Goal: Task Accomplishment & Management: Manage account settings

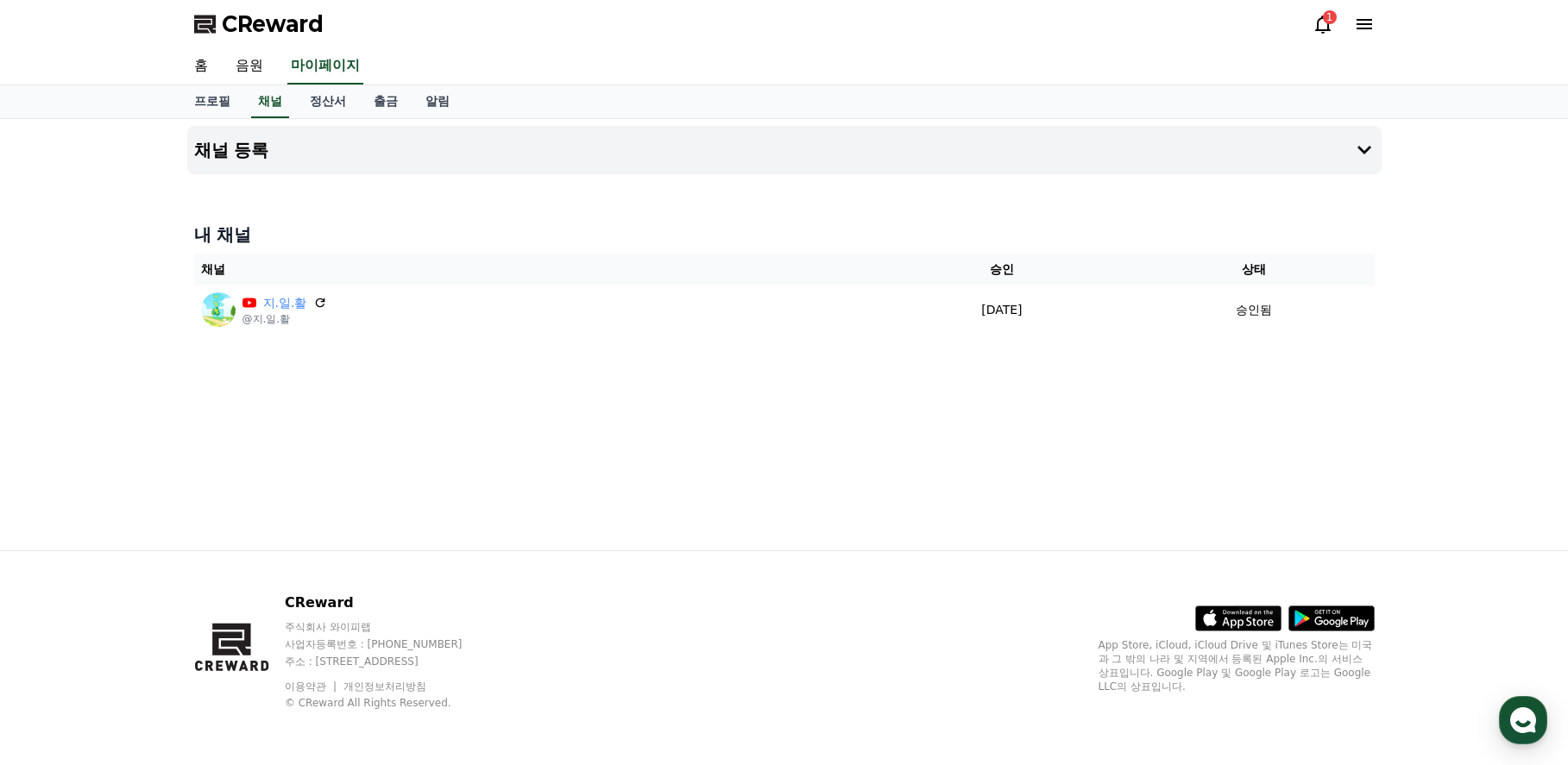
click at [1320, 30] on icon at bounding box center [1322, 24] width 16 height 18
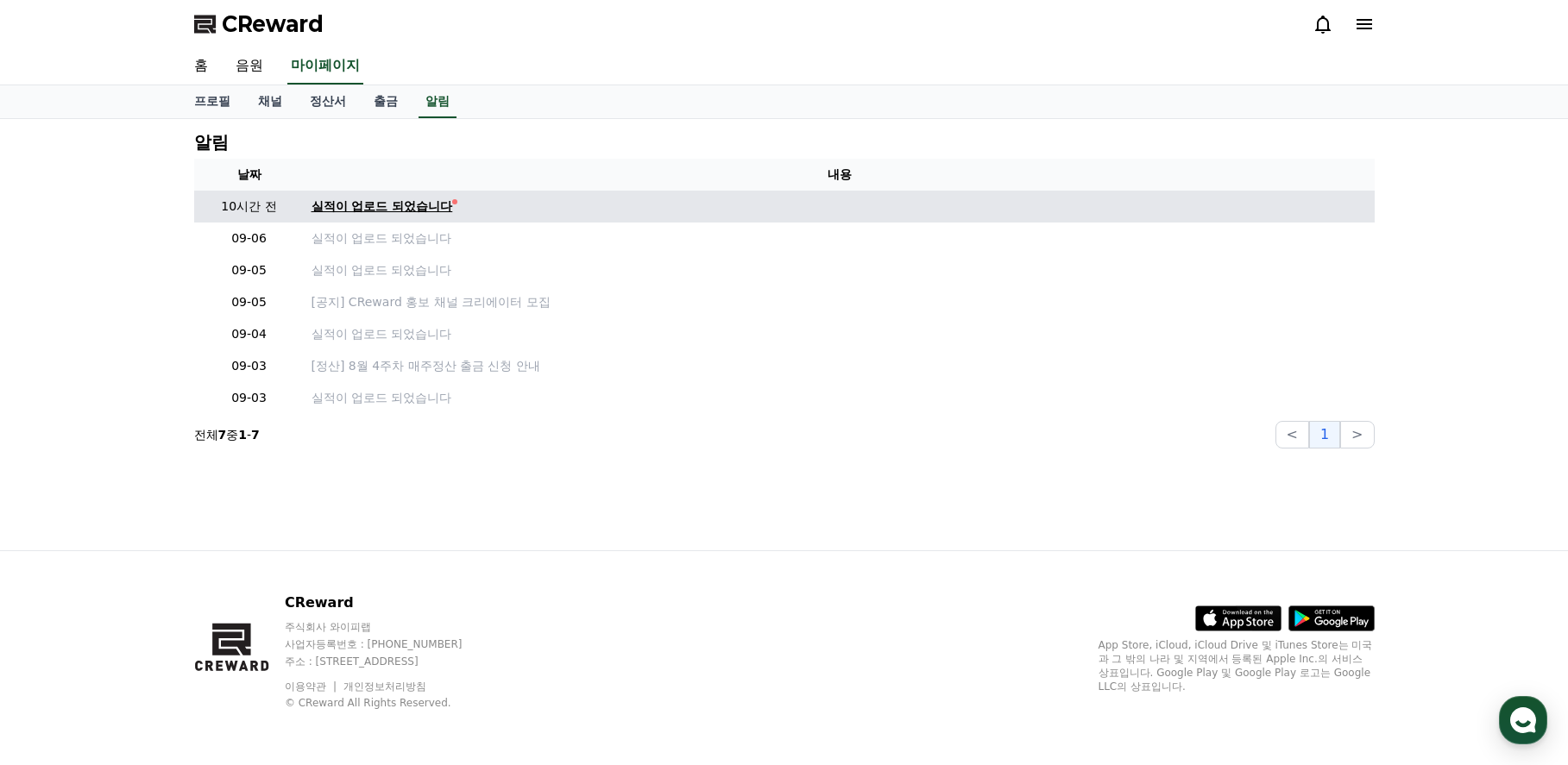
click at [417, 209] on div "실적이 업로드 되었습니다" at bounding box center [382, 206] width 141 height 18
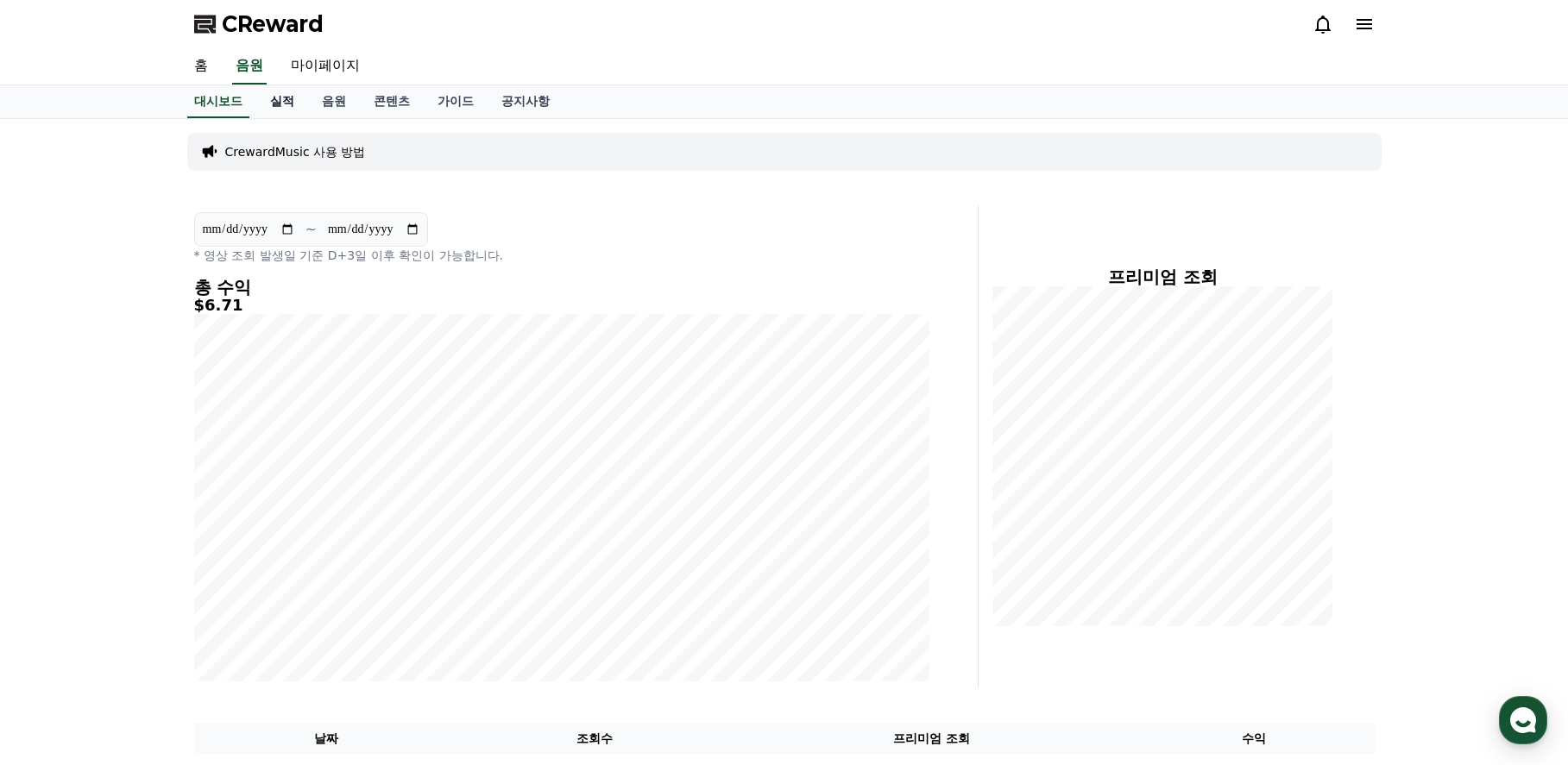
click at [285, 109] on link "실적" at bounding box center [282, 101] width 52 height 33
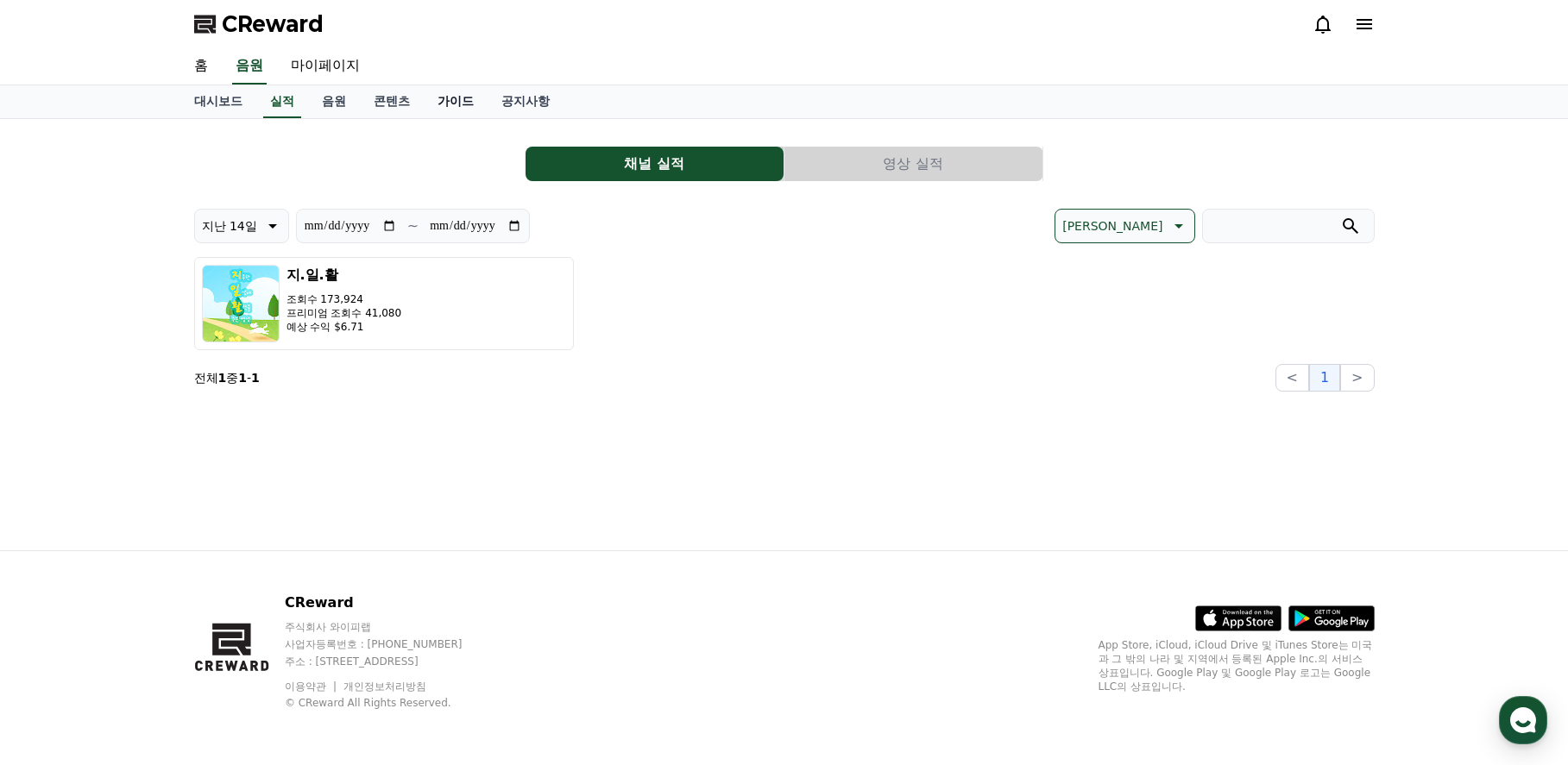
click at [457, 104] on link "가이드" at bounding box center [455, 101] width 64 height 33
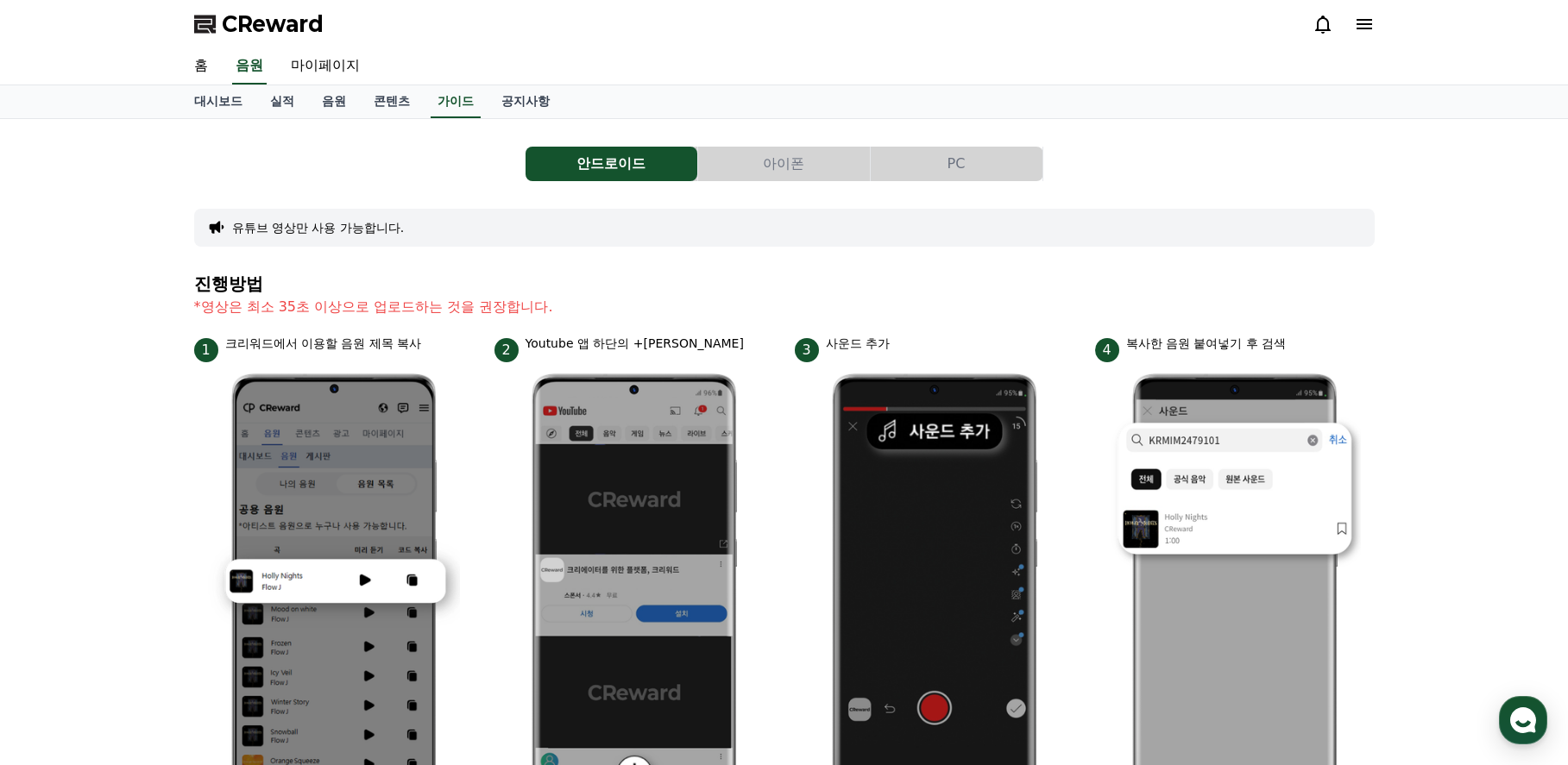
click at [951, 161] on button "PC" at bounding box center [957, 164] width 172 height 34
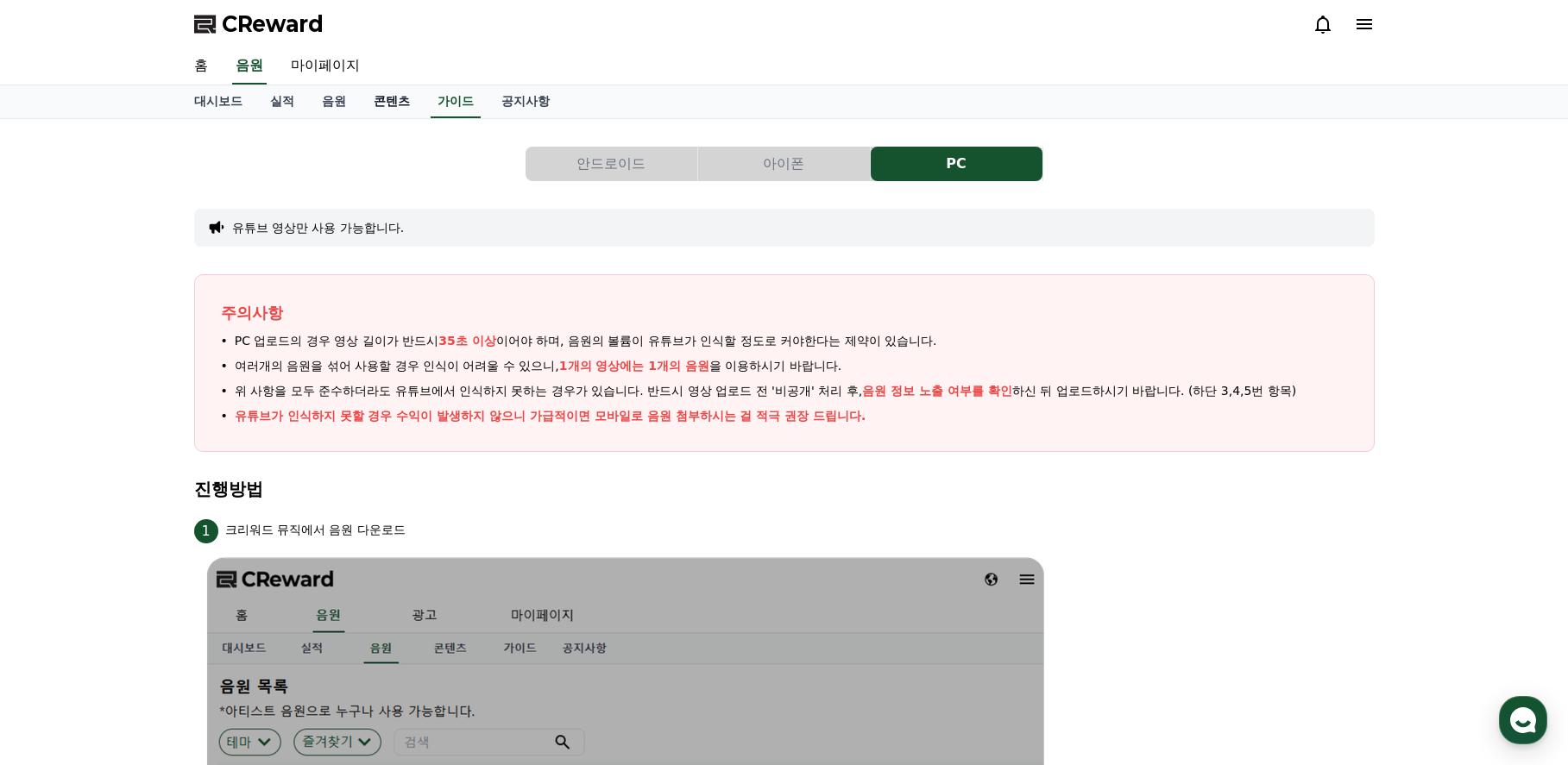
click at [385, 102] on link "콘텐츠" at bounding box center [392, 101] width 64 height 33
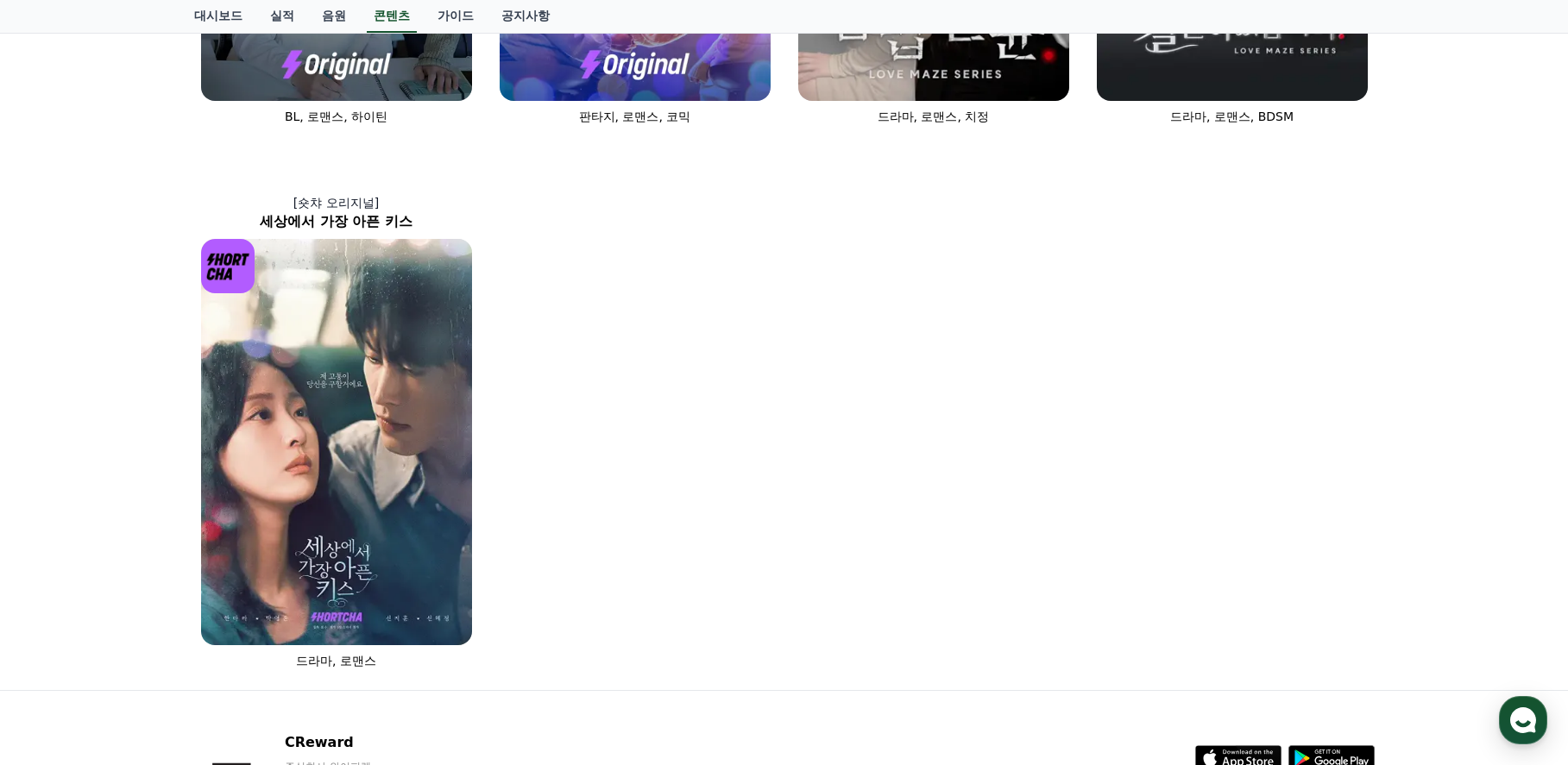
scroll to position [1119, 0]
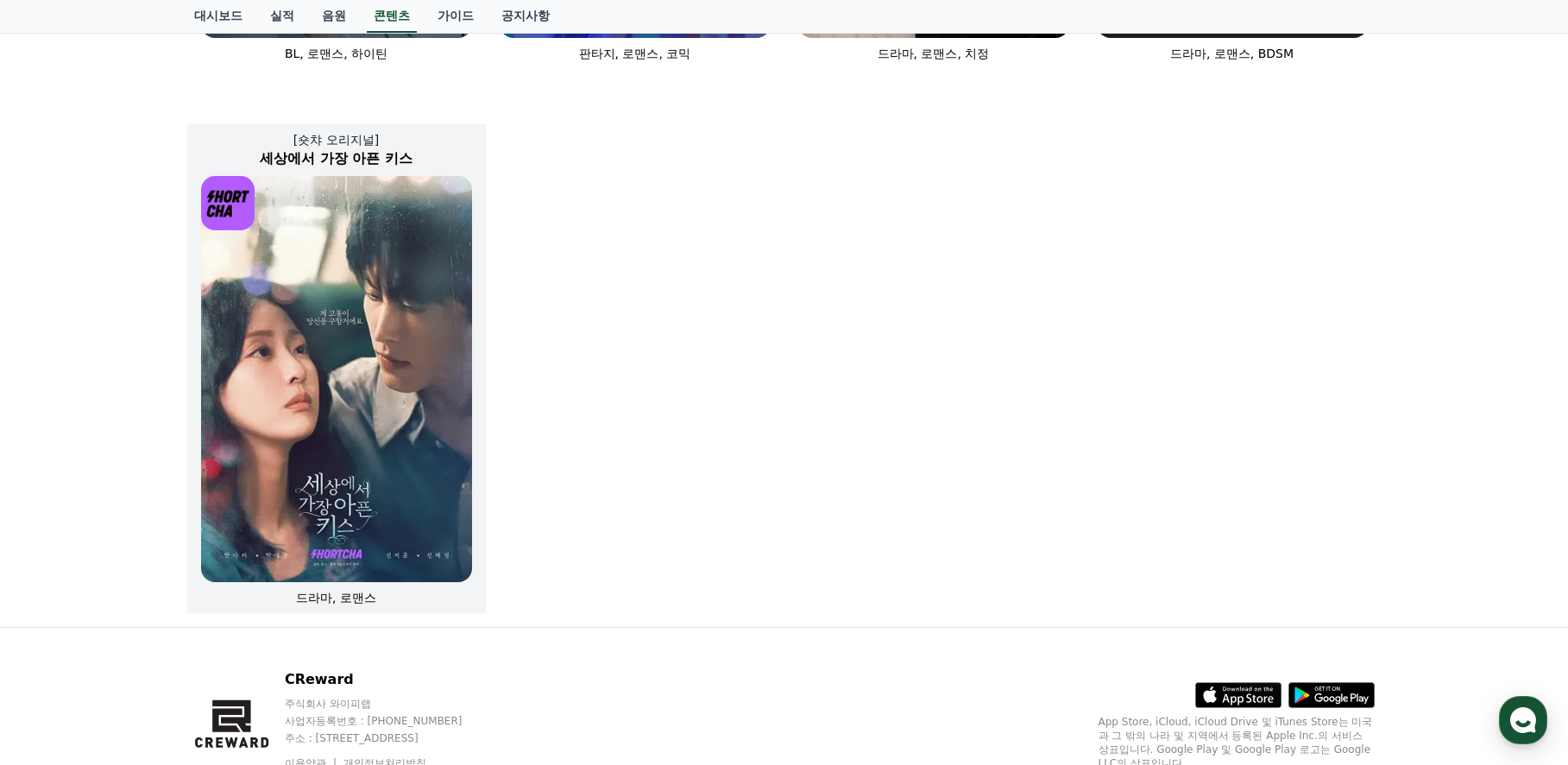
click at [376, 412] on img at bounding box center [336, 379] width 271 height 407
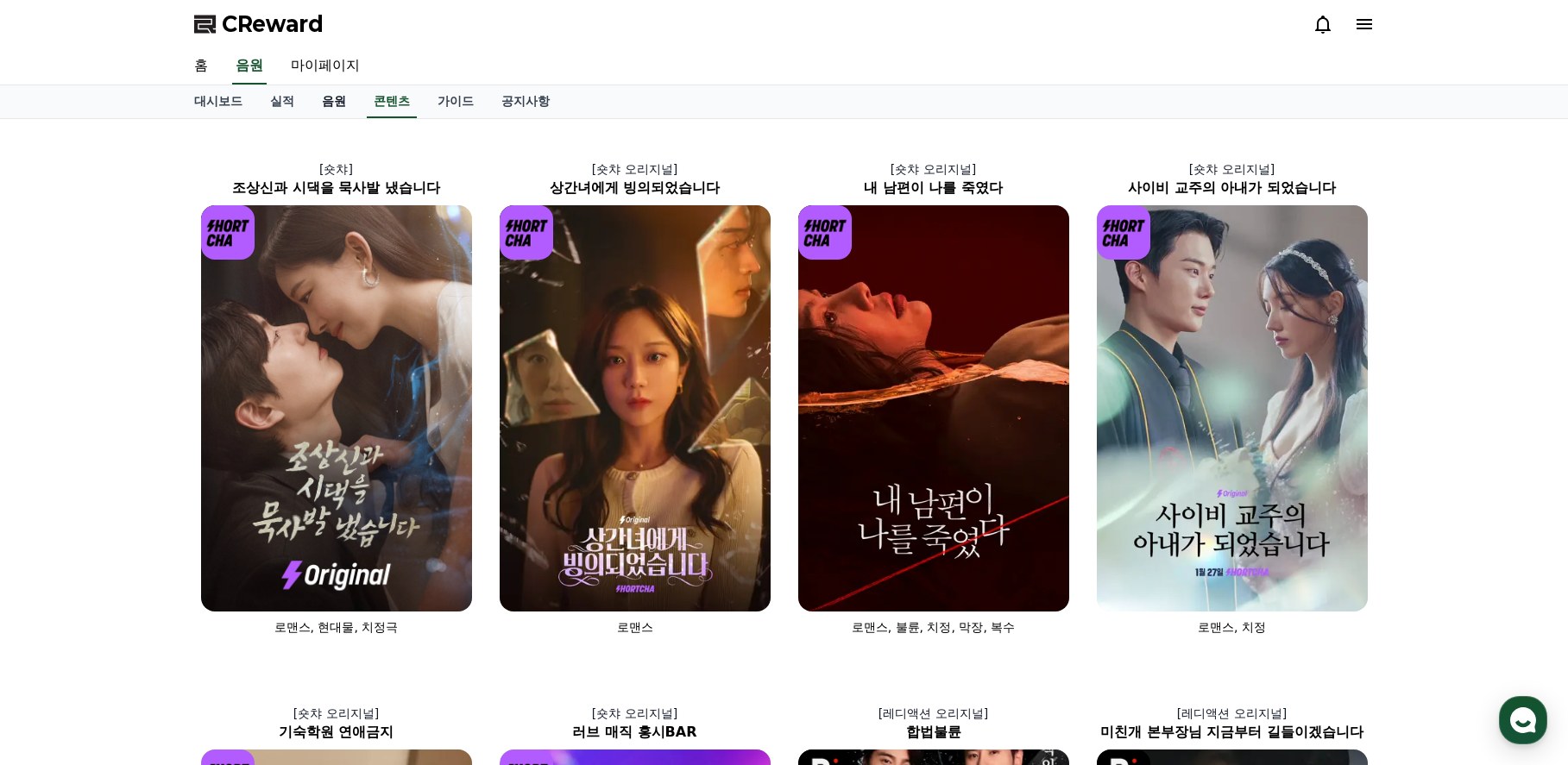
click at [337, 98] on link "음원" at bounding box center [334, 101] width 52 height 33
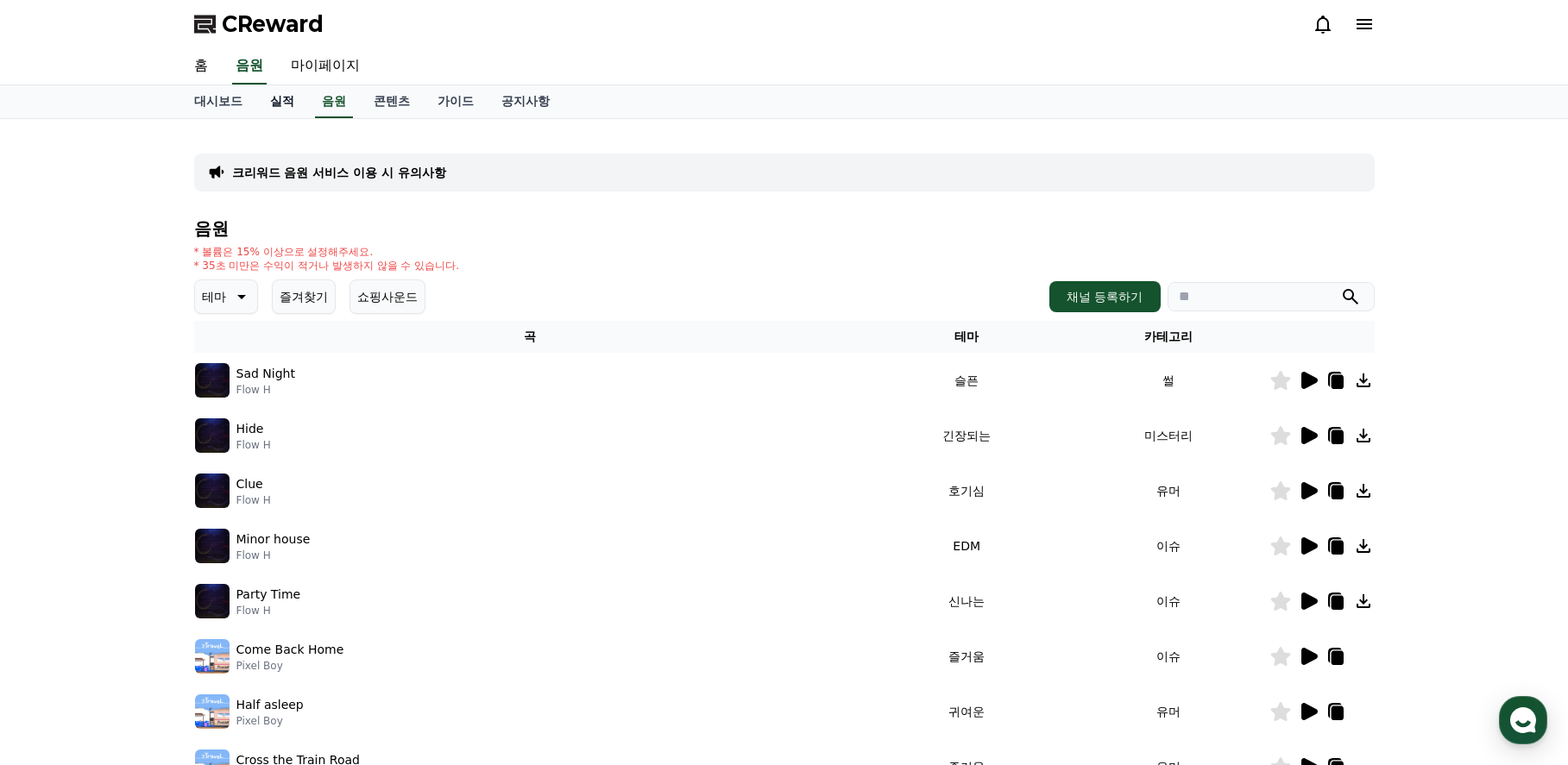
click at [289, 99] on link "실적" at bounding box center [282, 101] width 52 height 33
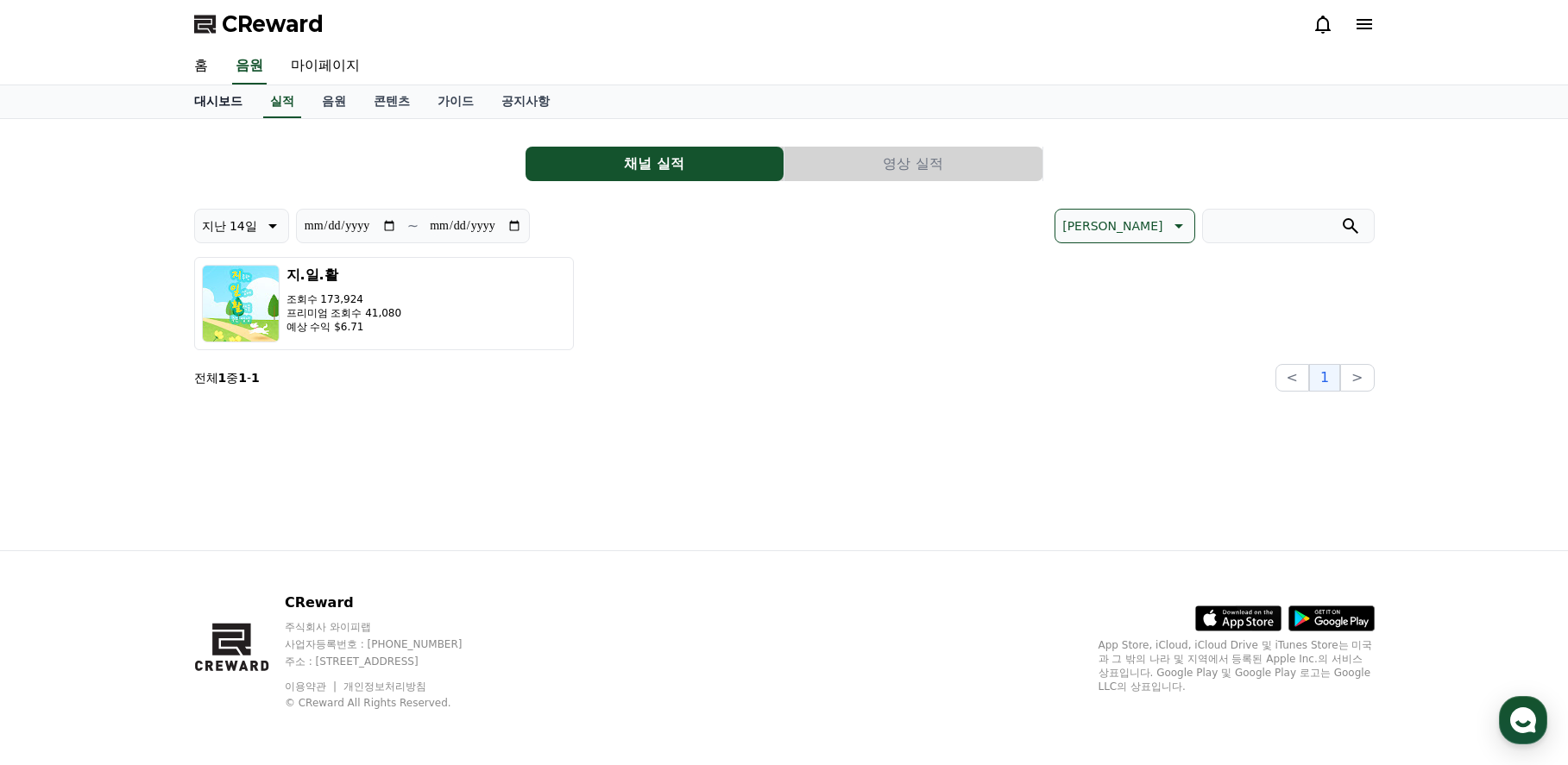
click at [225, 101] on link "대시보드" at bounding box center [219, 101] width 76 height 33
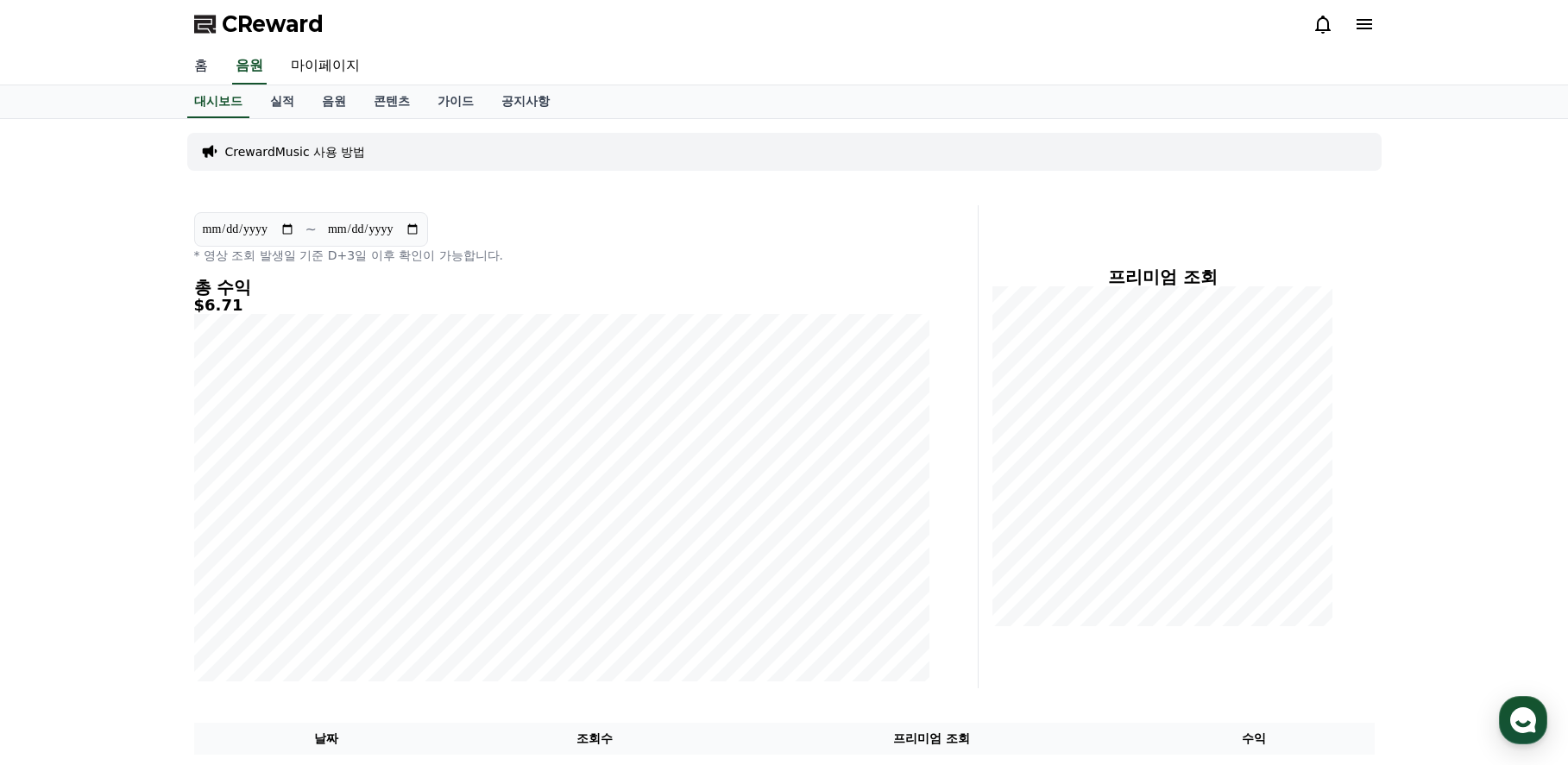
click at [194, 70] on link "홈" at bounding box center [201, 66] width 42 height 36
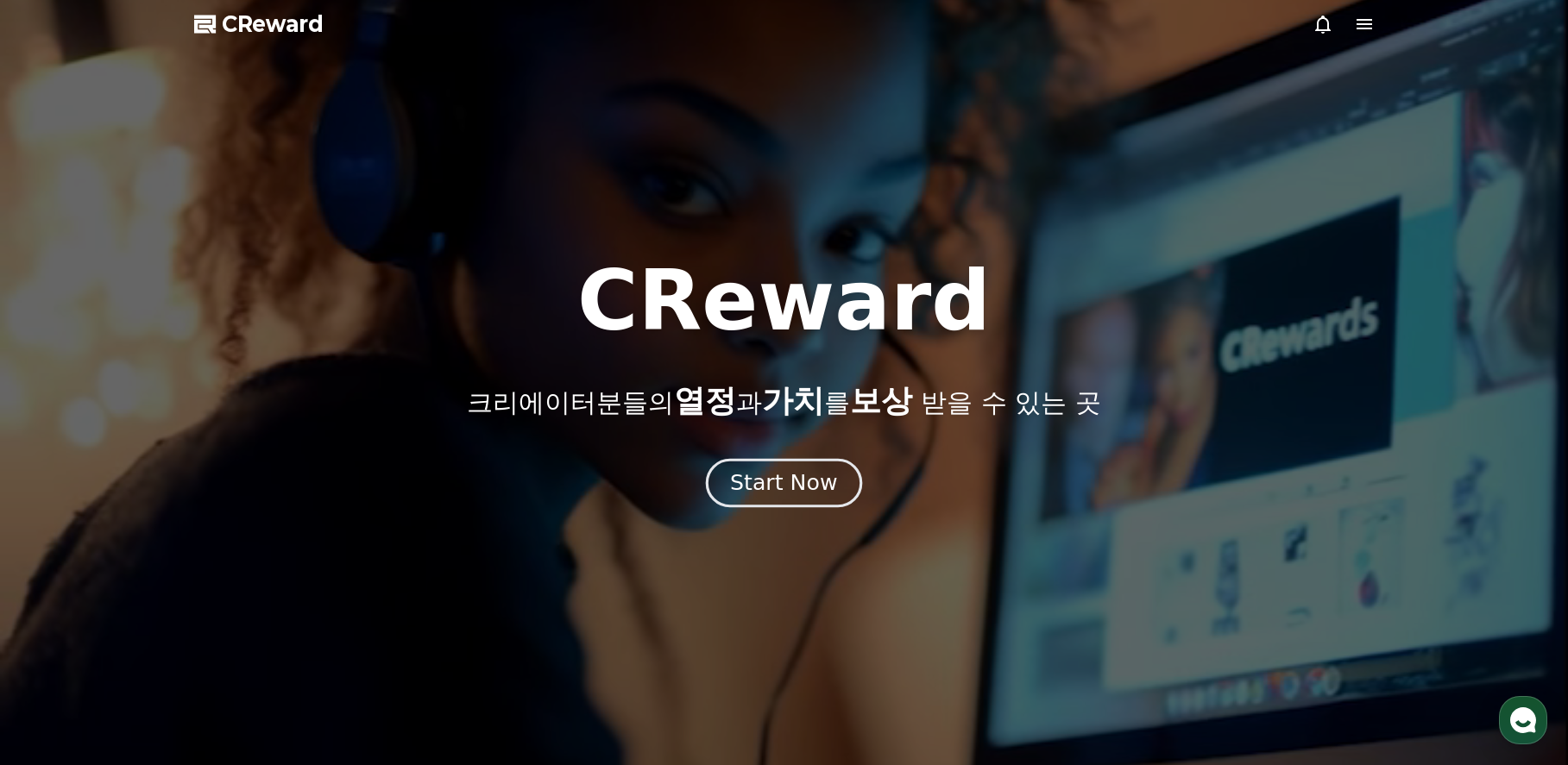
click at [802, 491] on div "Start Now" at bounding box center [783, 484] width 107 height 30
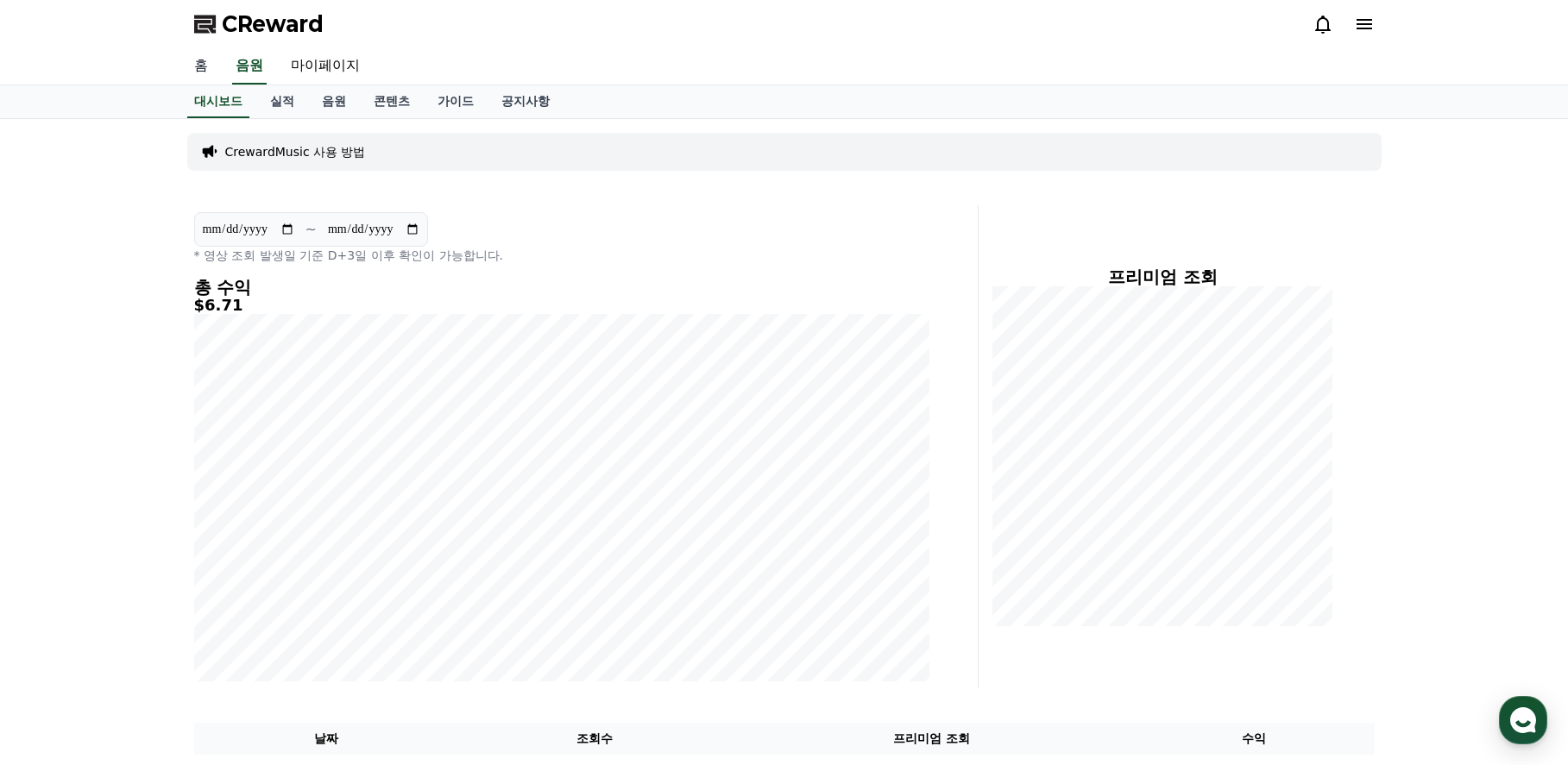
click at [195, 60] on link "홈" at bounding box center [201, 66] width 42 height 36
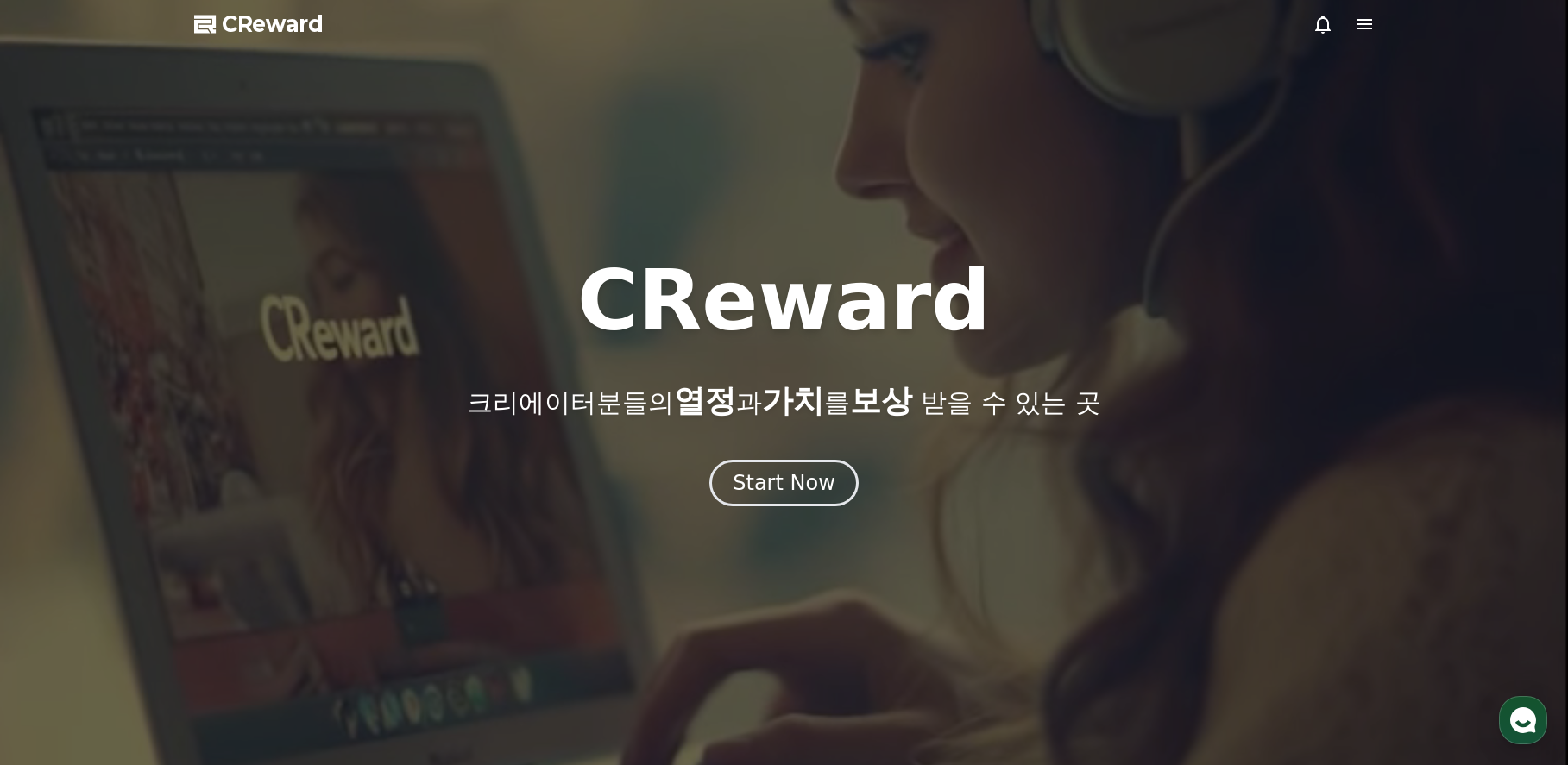
click at [1365, 25] on icon at bounding box center [1364, 23] width 16 height 10
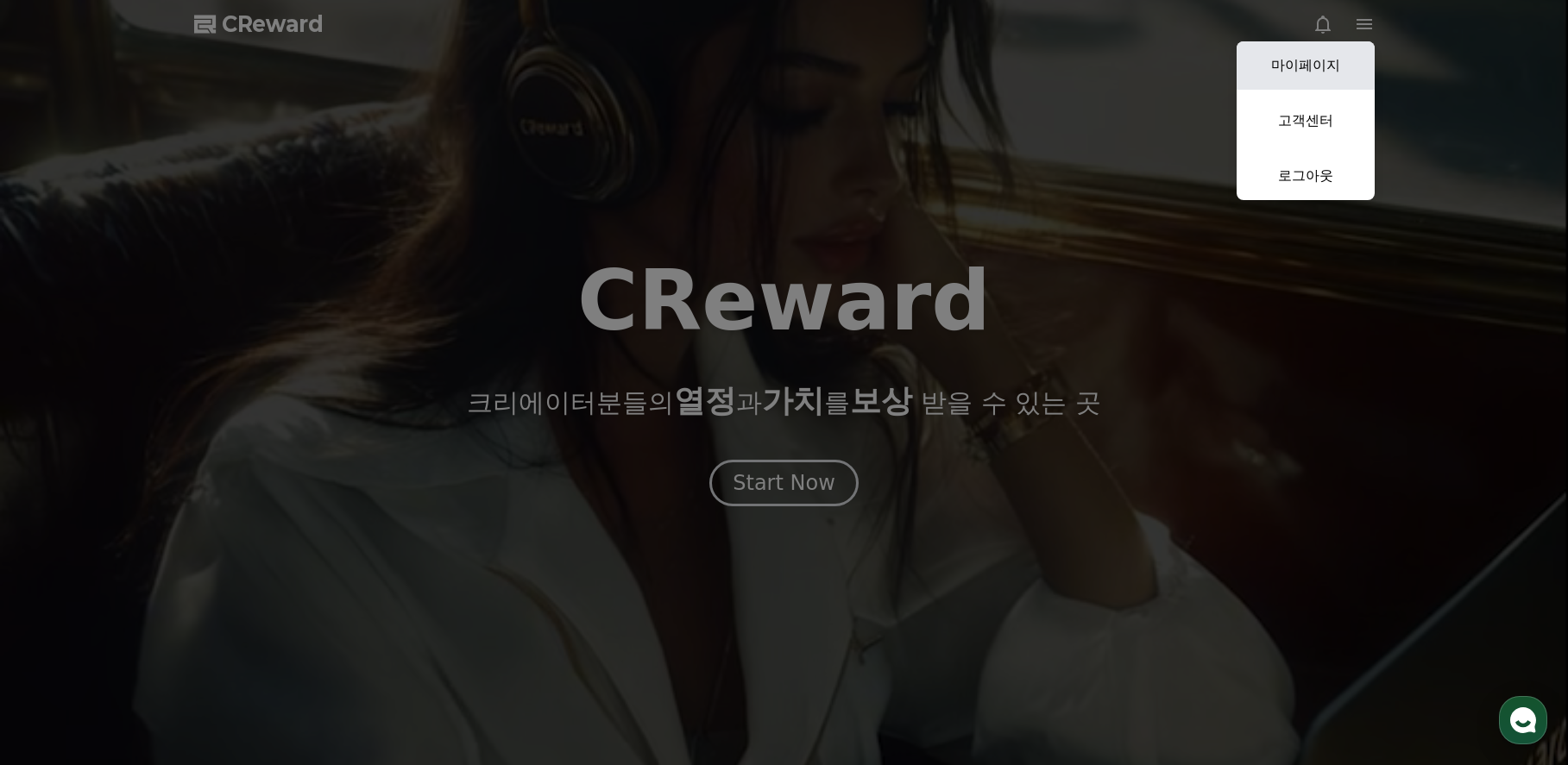
click at [1320, 65] on link "마이페이지" at bounding box center [1306, 66] width 138 height 48
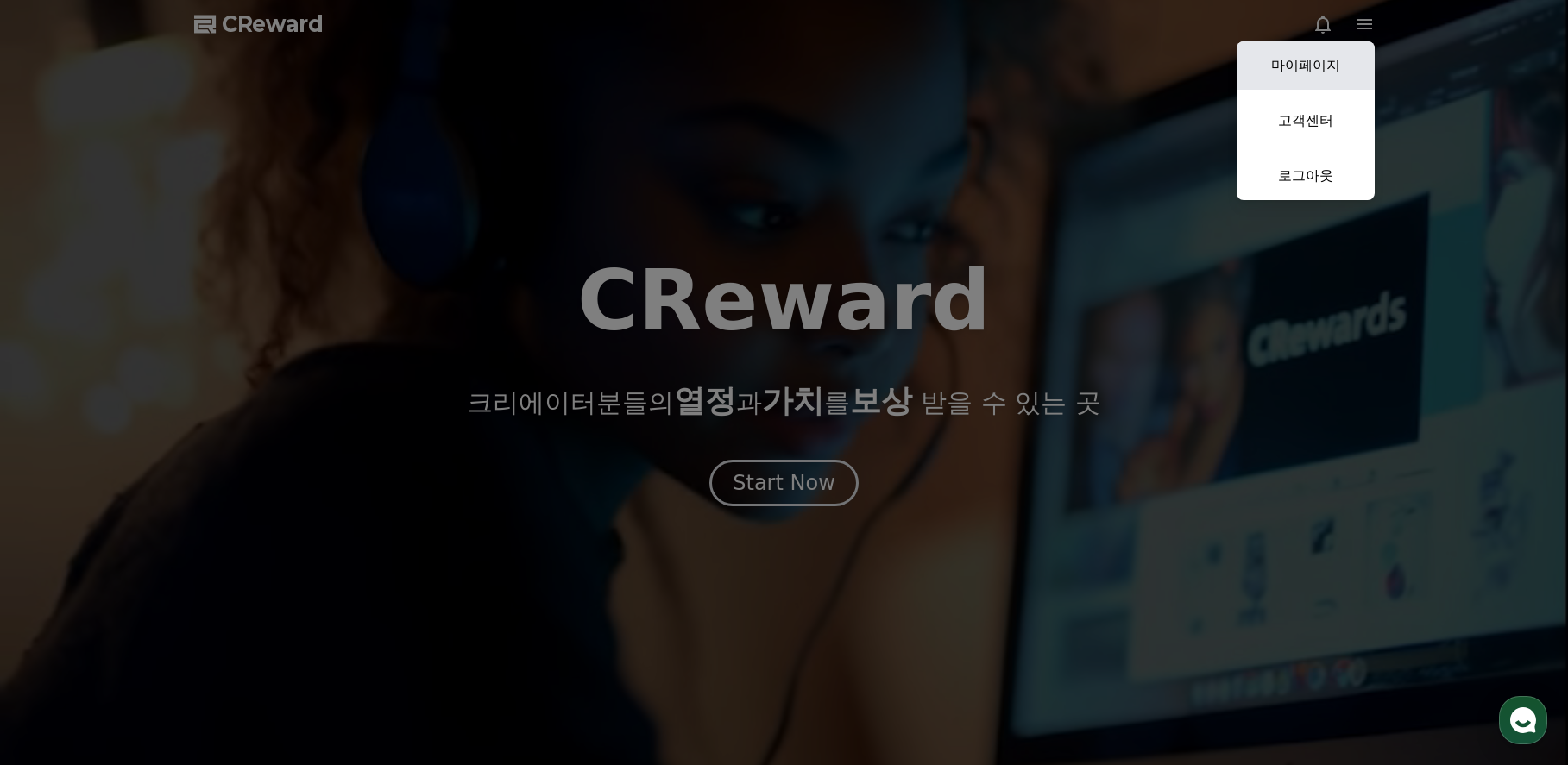
select select "**********"
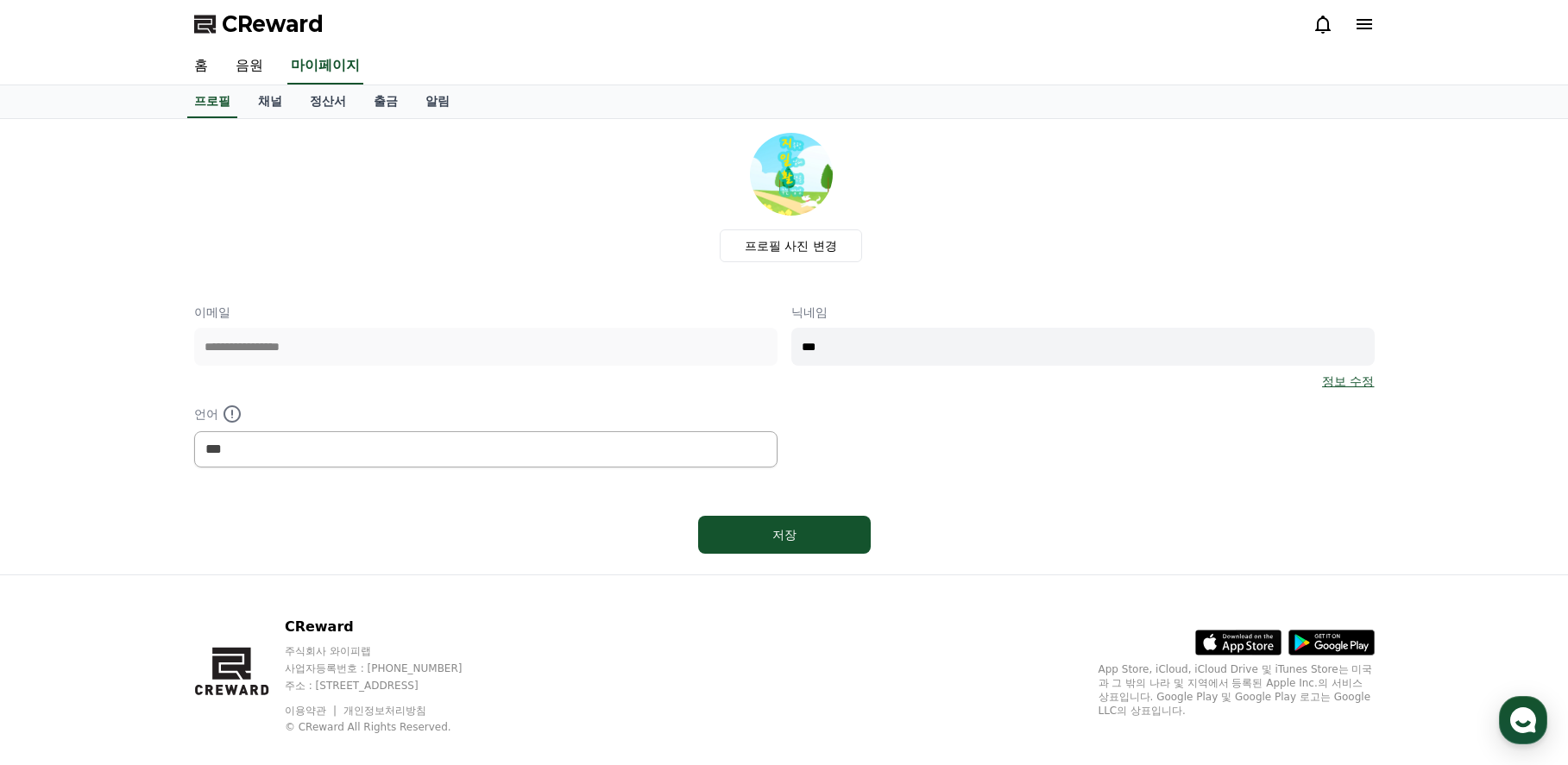
click at [1368, 27] on icon at bounding box center [1364, 24] width 20 height 20
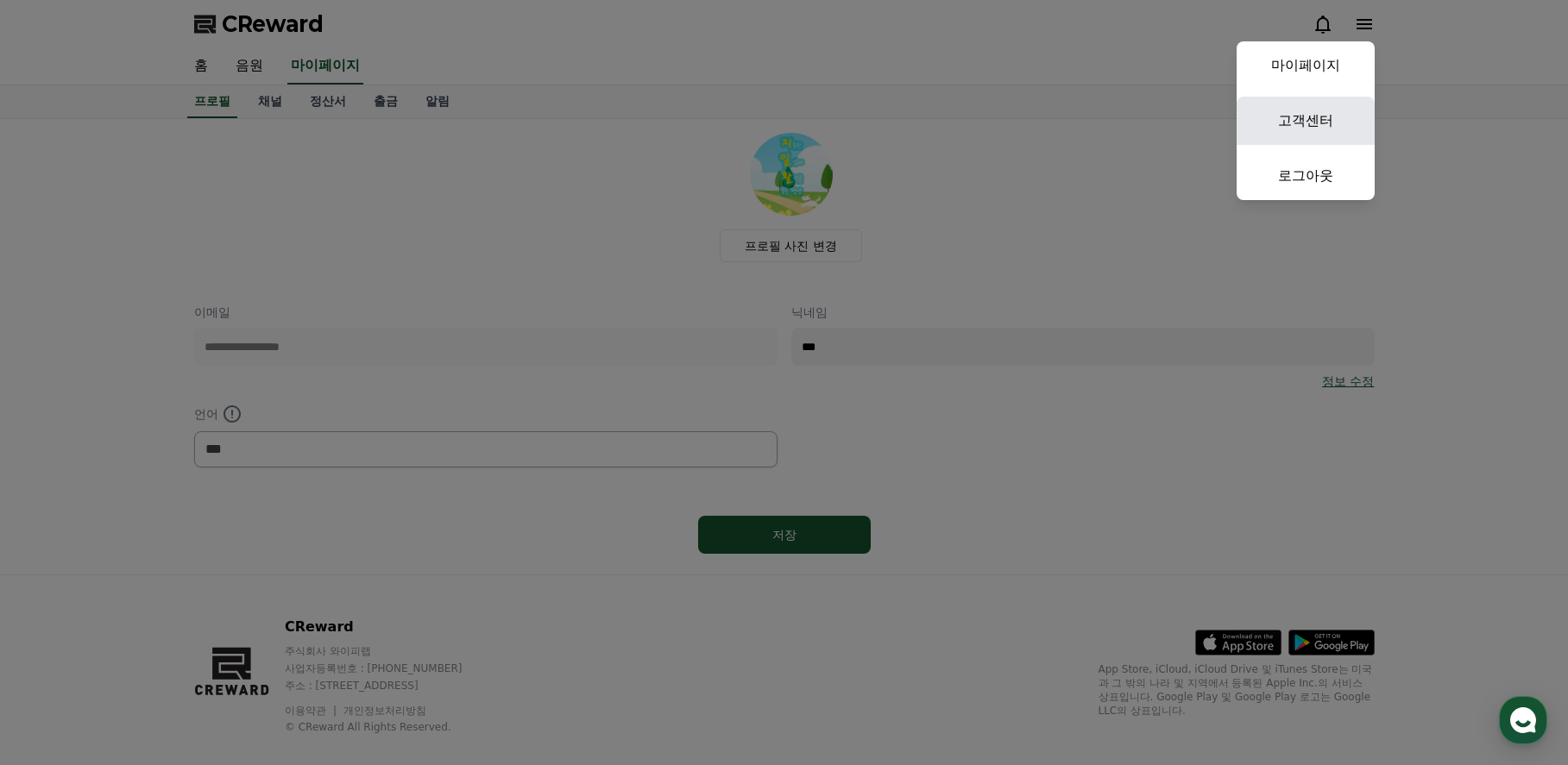
click at [1338, 124] on link "고객센터" at bounding box center [1306, 121] width 138 height 48
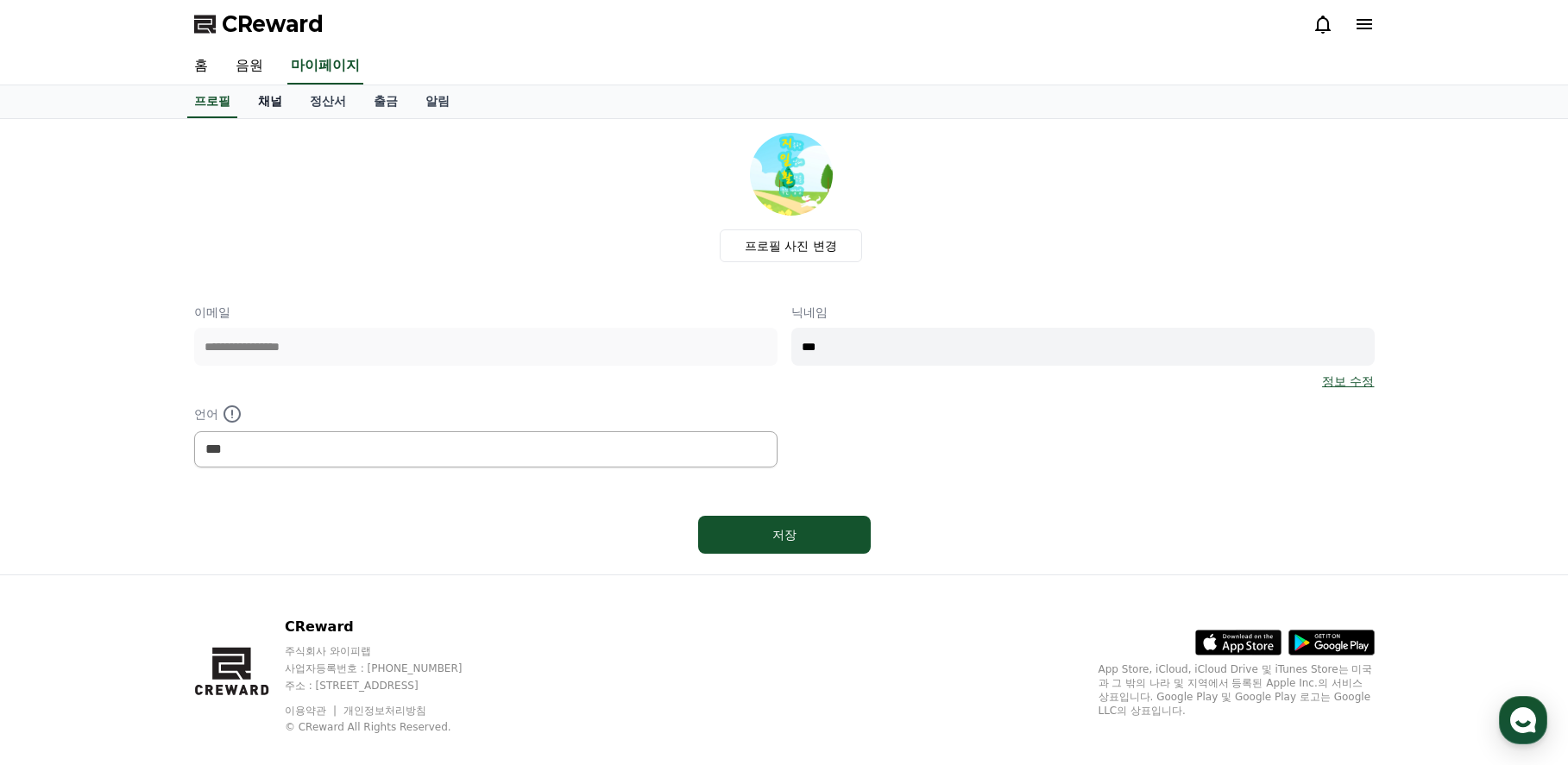
click at [280, 104] on link "채널" at bounding box center [270, 101] width 52 height 33
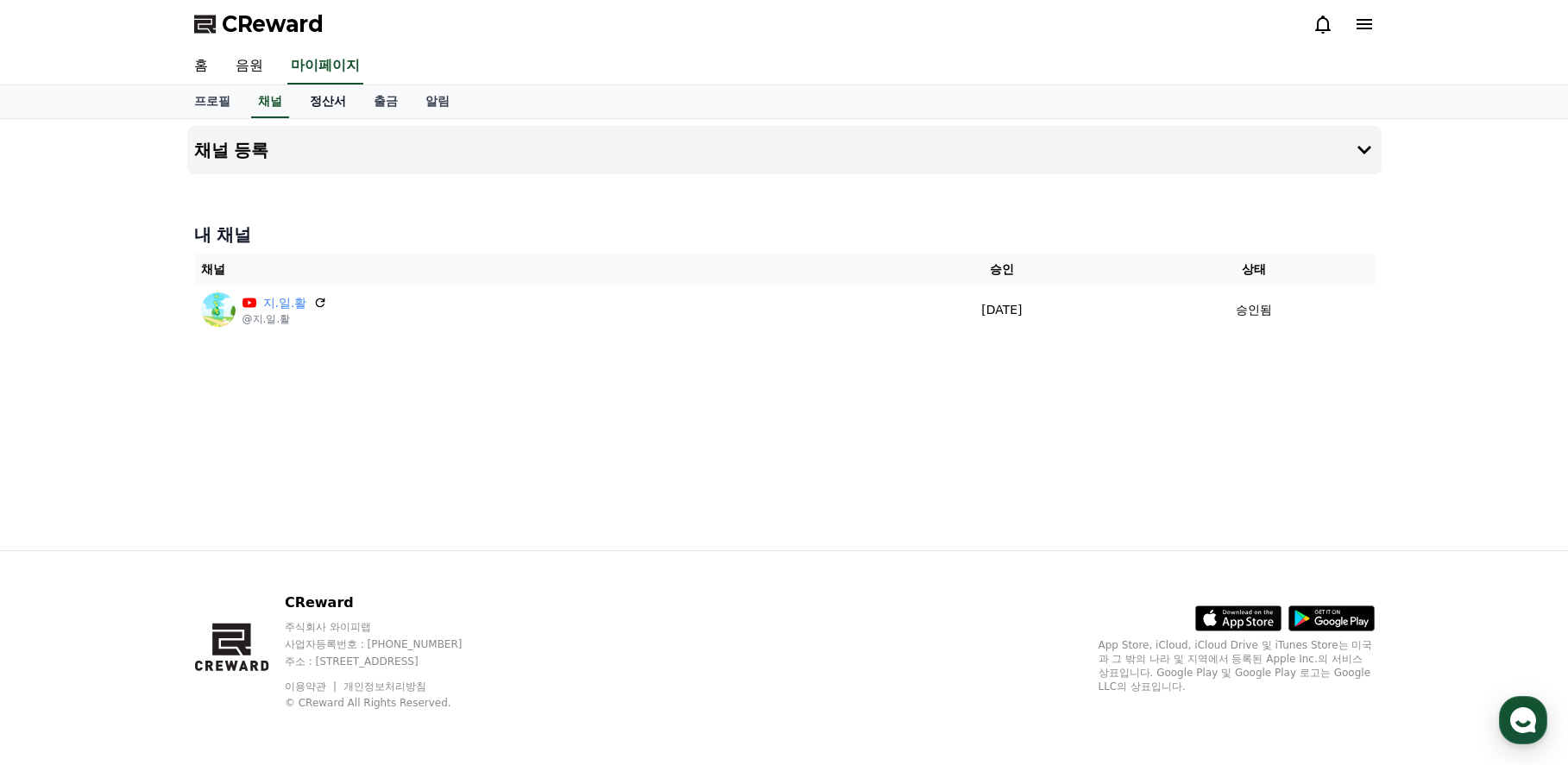
click at [331, 101] on link "정산서" at bounding box center [328, 101] width 64 height 33
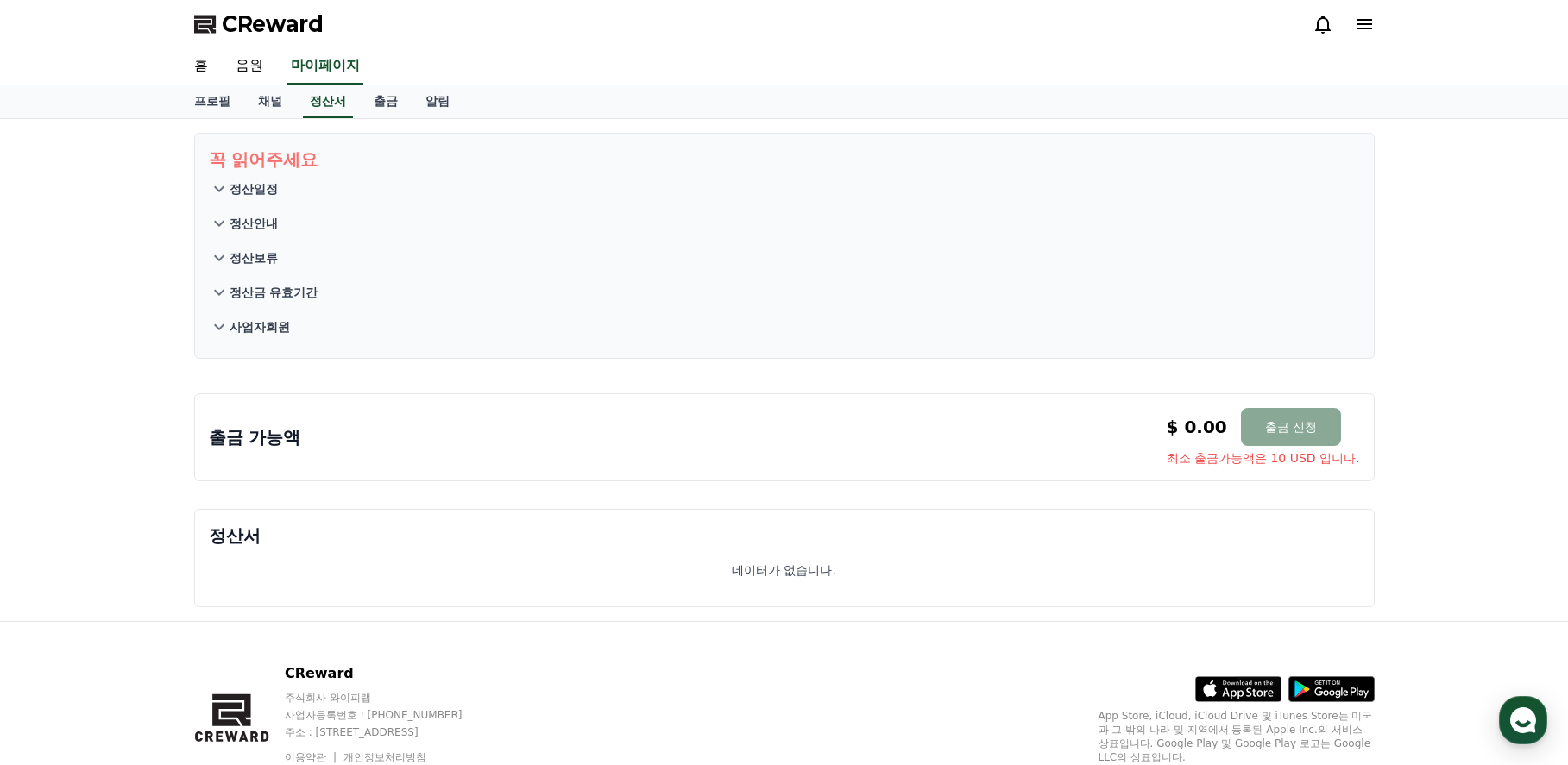
click at [218, 222] on icon at bounding box center [219, 223] width 20 height 20
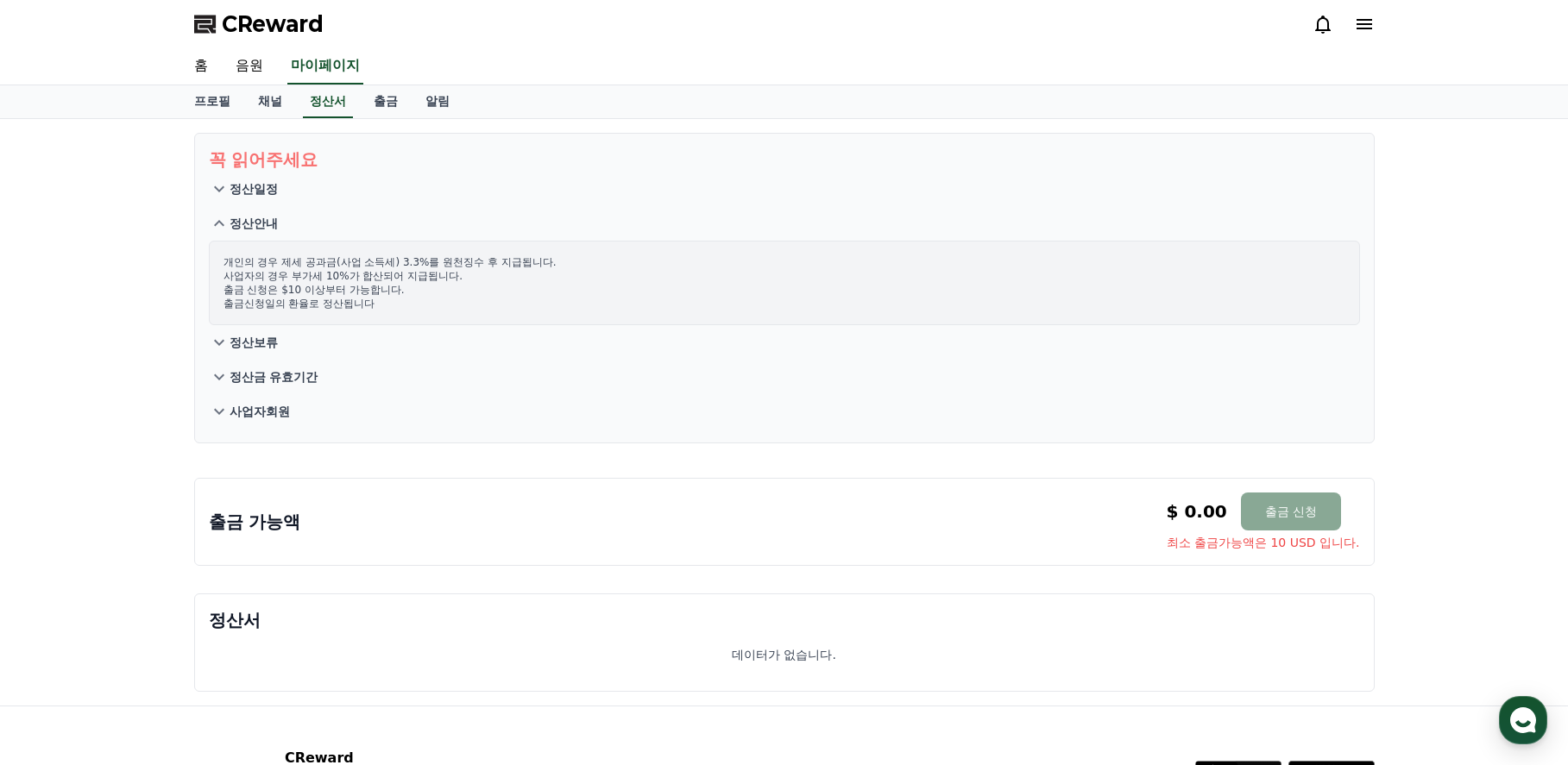
click at [227, 190] on icon at bounding box center [219, 189] width 20 height 20
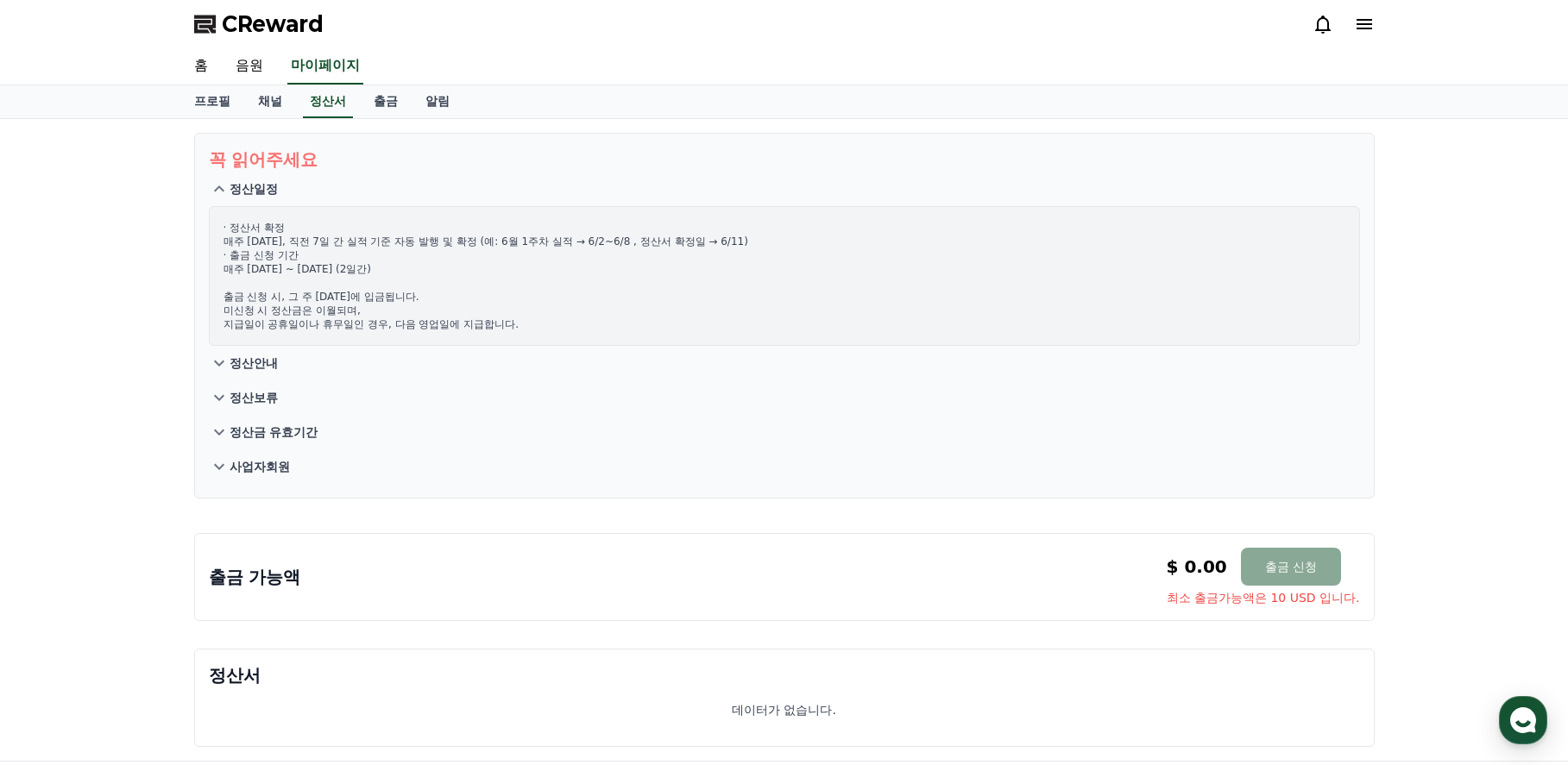
click at [225, 361] on icon at bounding box center [219, 363] width 20 height 20
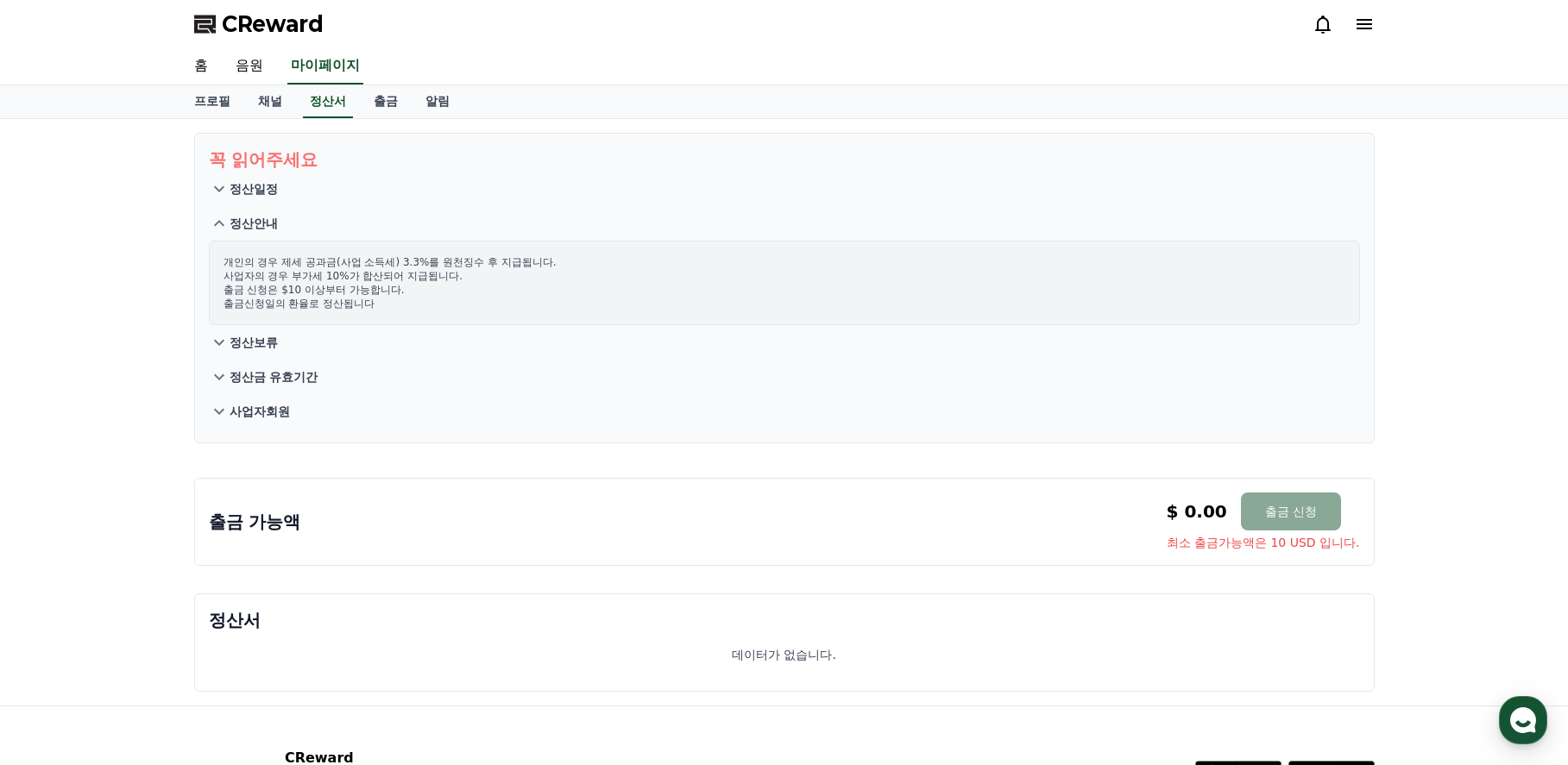
click at [221, 341] on icon at bounding box center [219, 342] width 10 height 6
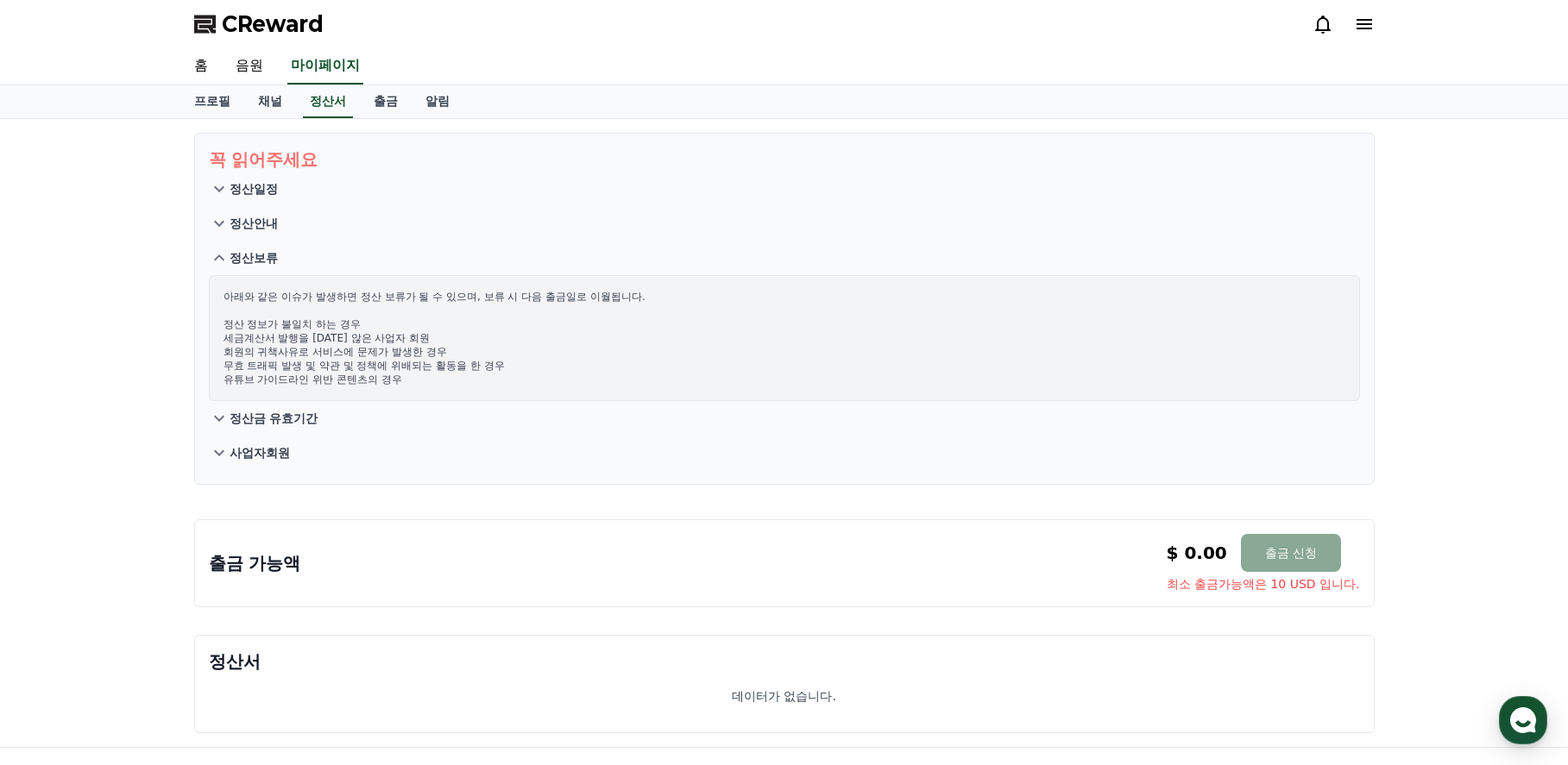
click at [227, 420] on icon at bounding box center [219, 419] width 20 height 20
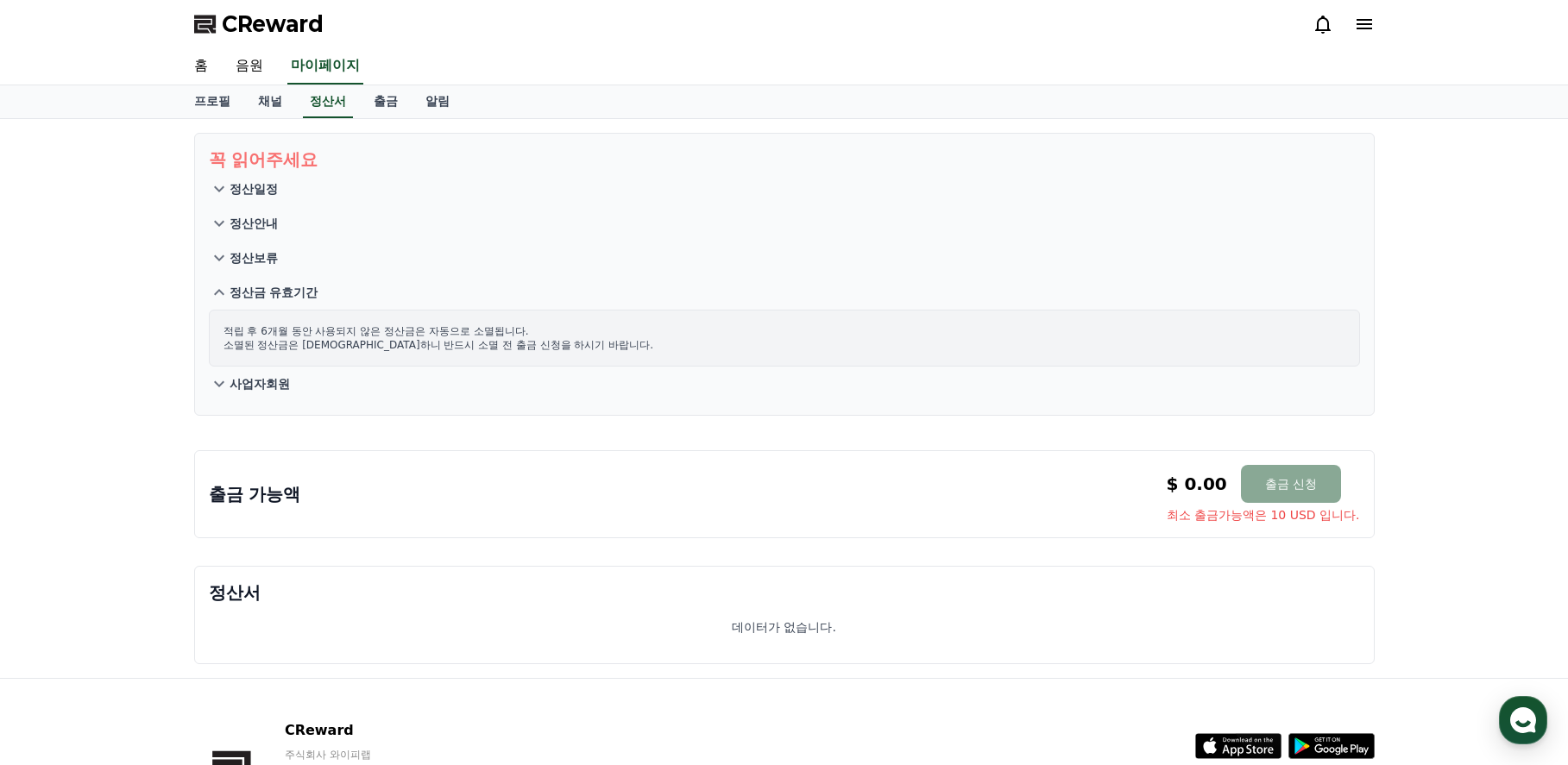
click at [214, 383] on icon at bounding box center [219, 384] width 20 height 20
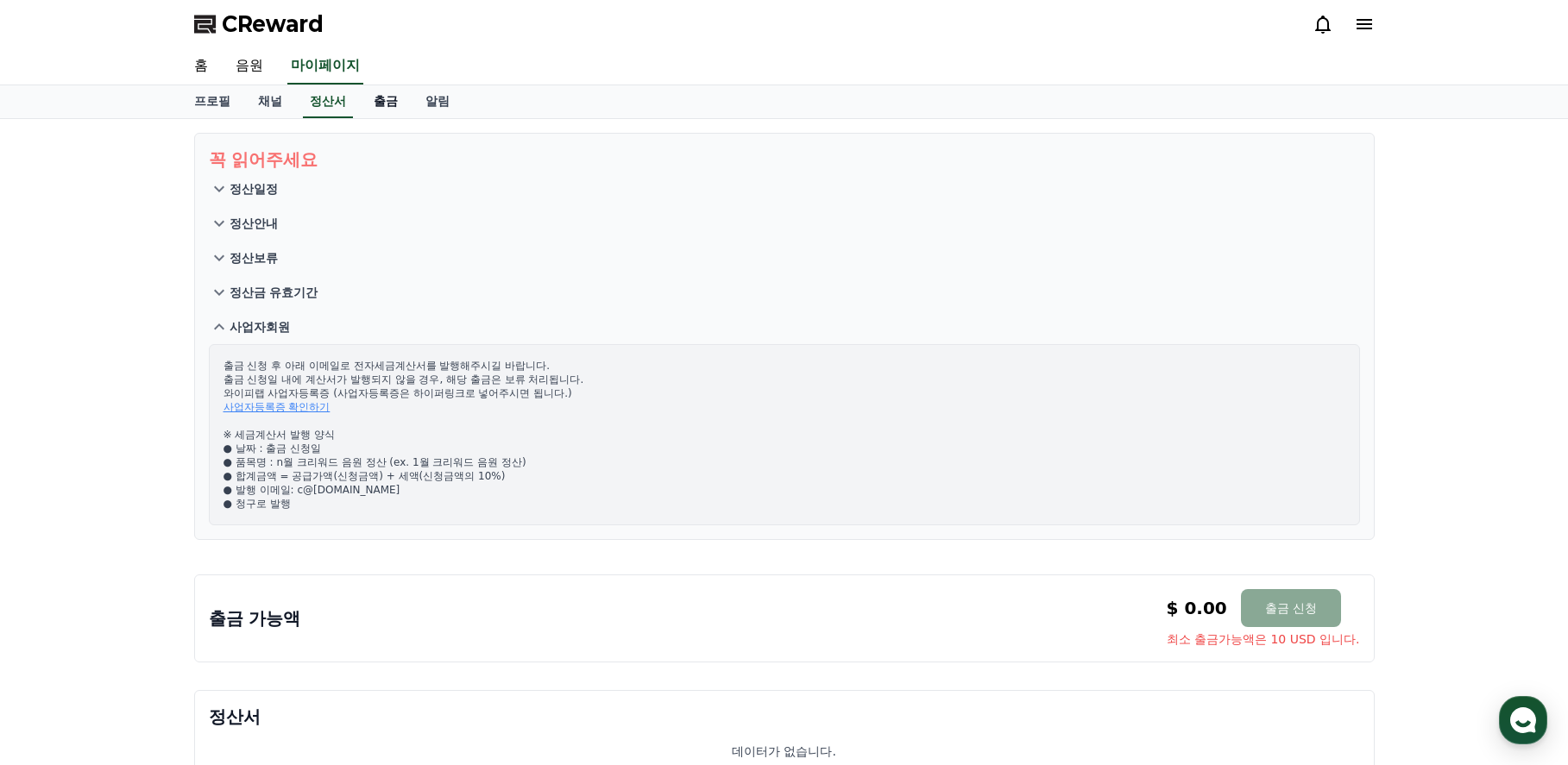
click at [378, 104] on link "출금" at bounding box center [386, 101] width 52 height 33
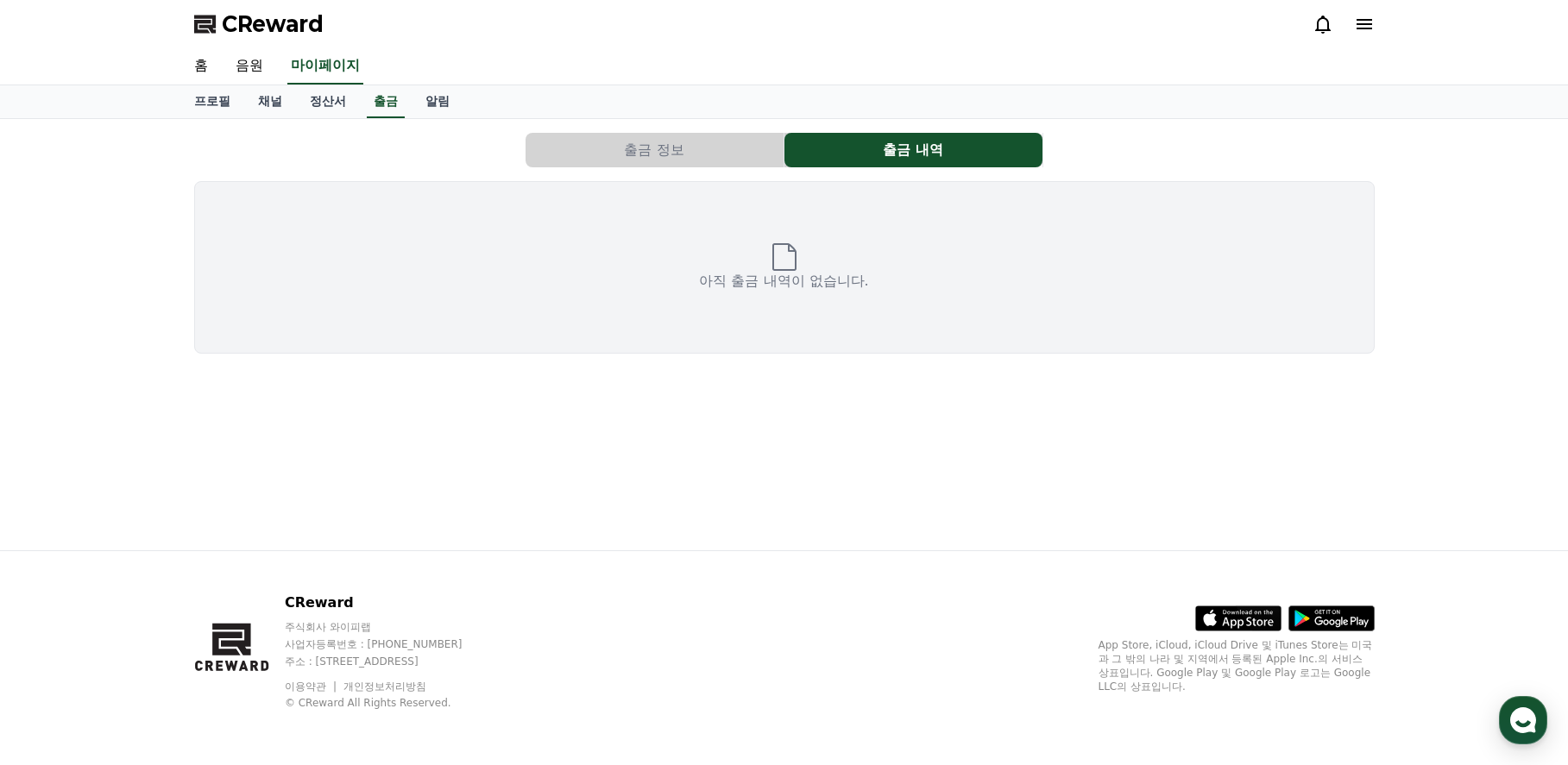
click at [663, 148] on button "출금 정보" at bounding box center [654, 150] width 258 height 34
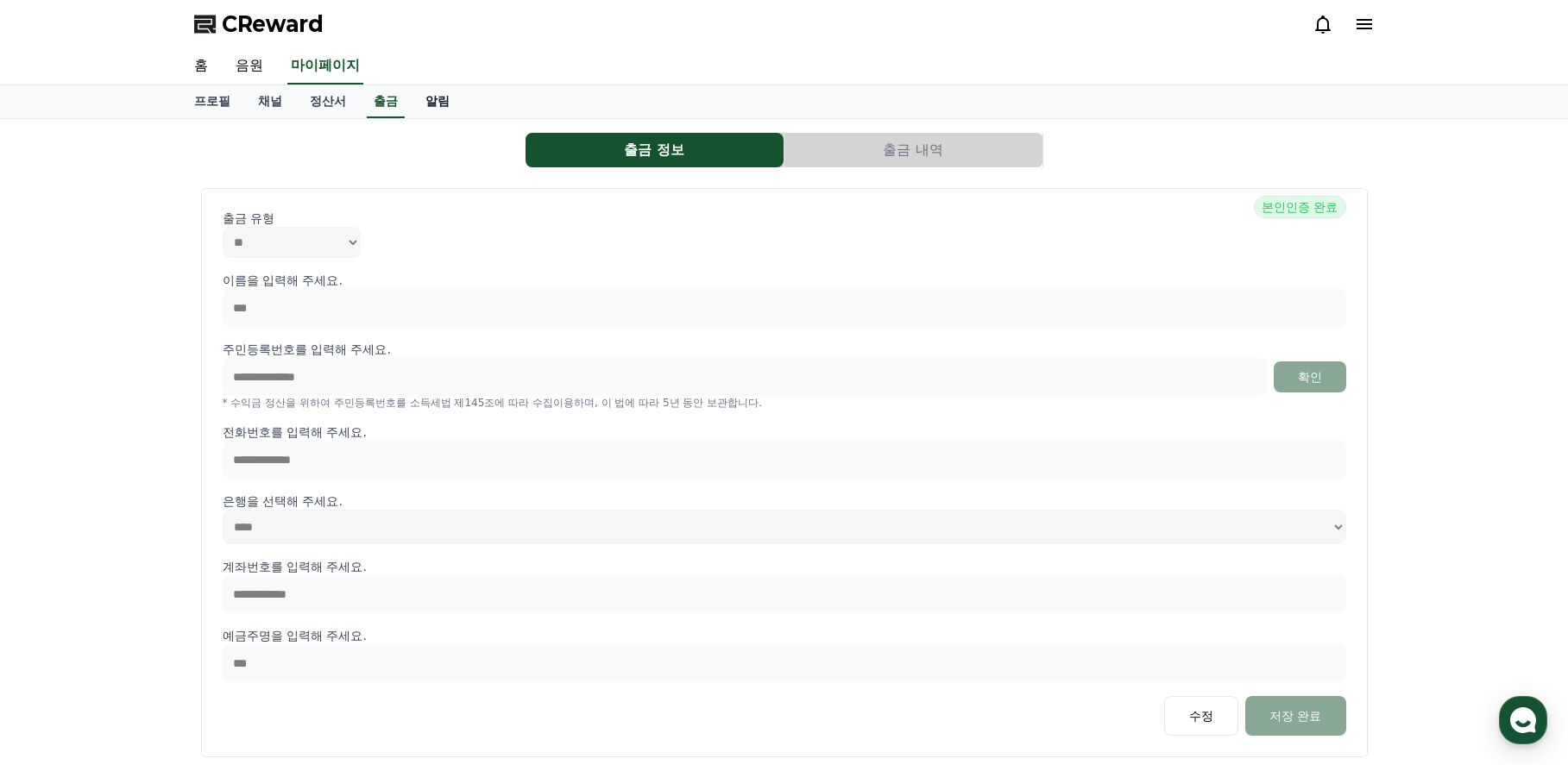
click at [438, 101] on link "알림" at bounding box center [437, 101] width 52 height 33
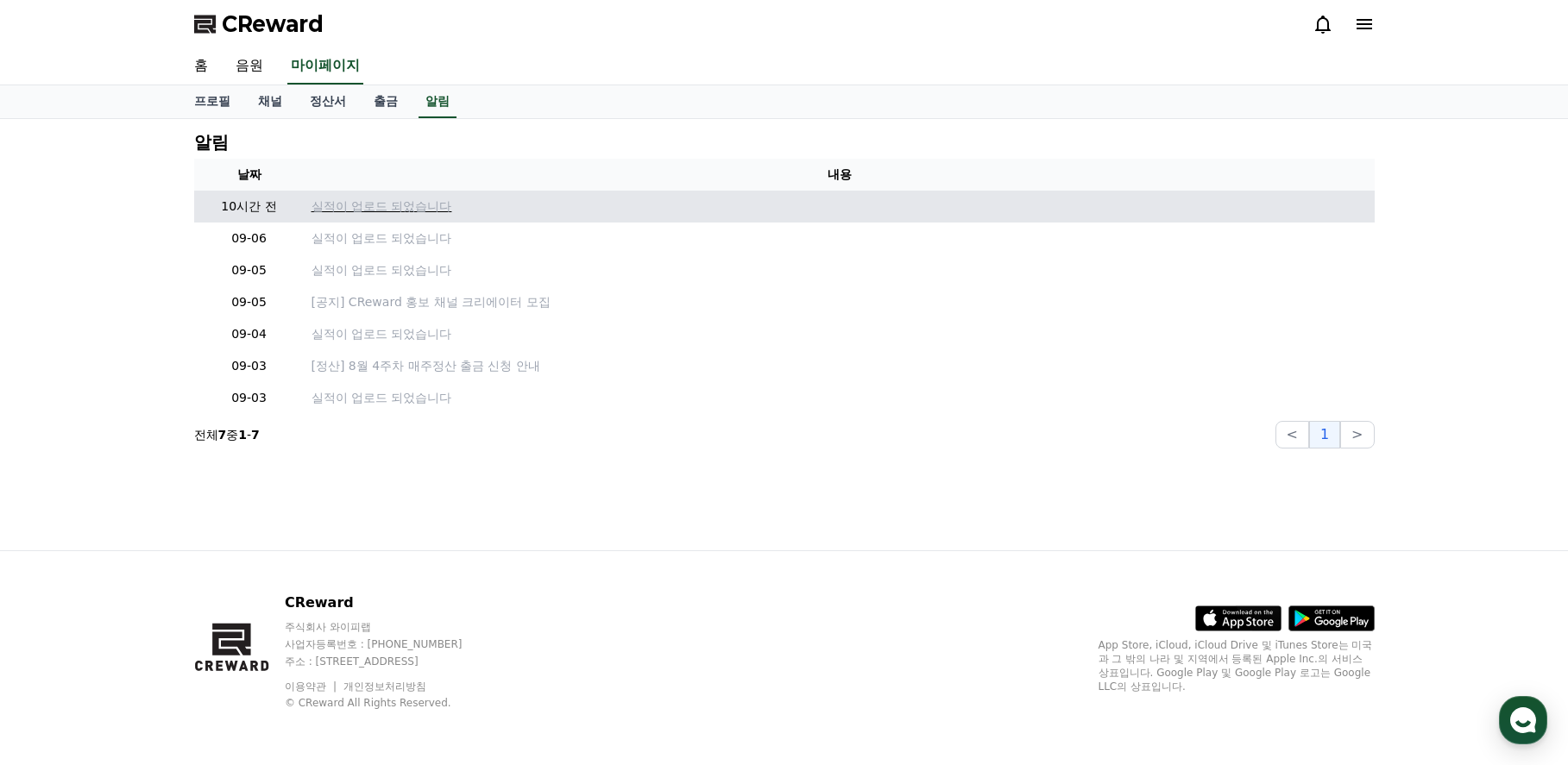
click at [362, 204] on p "실적이 업로드 되었습니다" at bounding box center [839, 206] width 1056 height 18
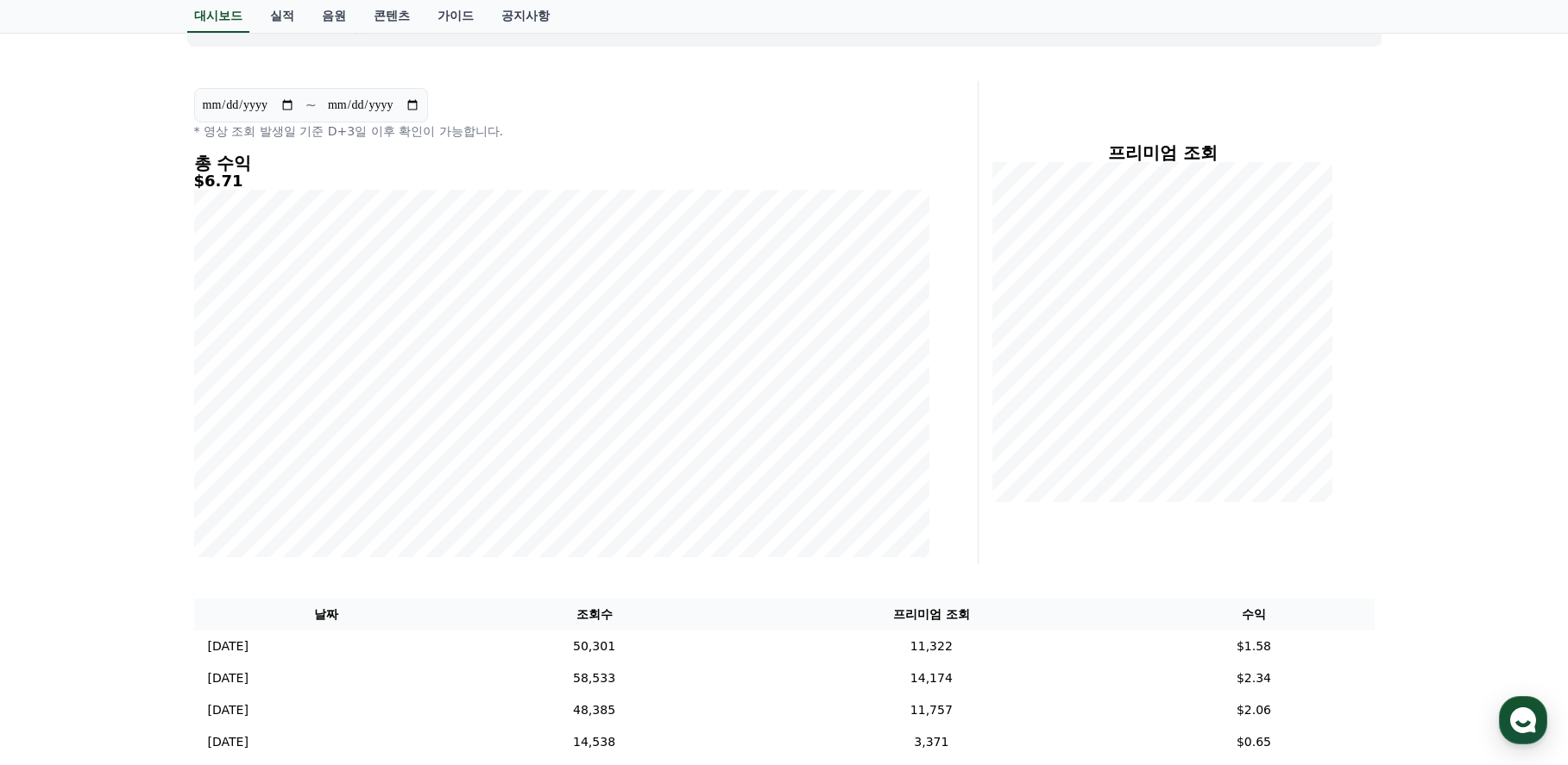
scroll to position [172, 0]
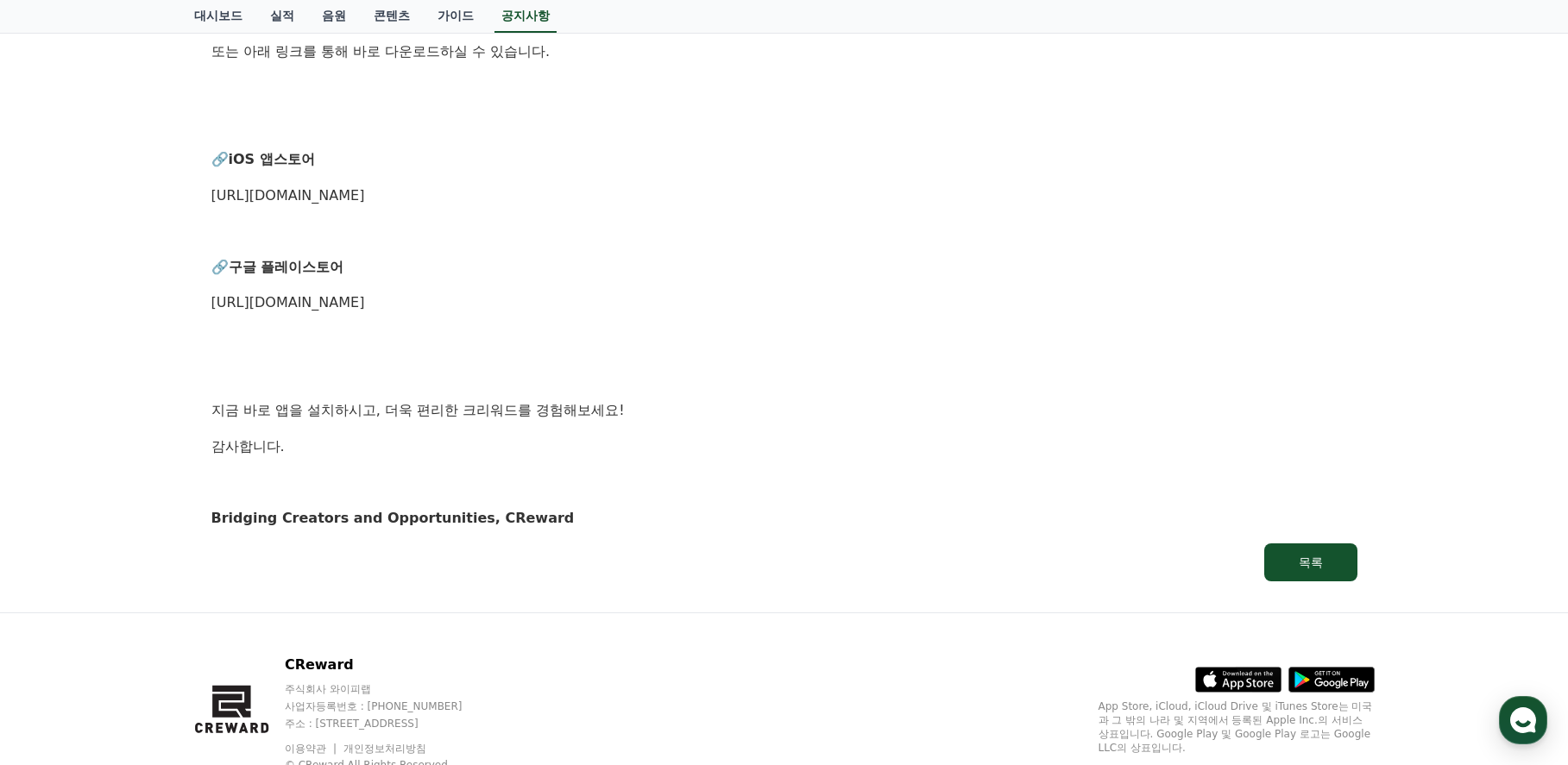
scroll to position [858, 0]
